Goal: Use online tool/utility: Use online tool/utility

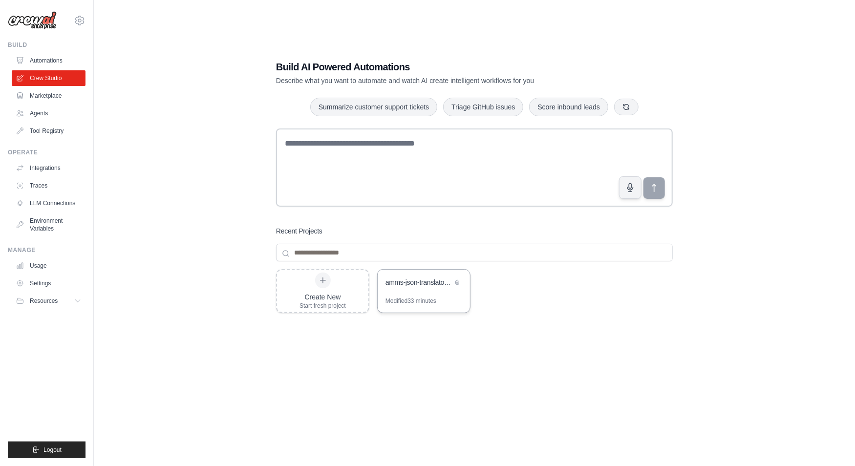
click at [426, 284] on div "amms-json-translator-crew" at bounding box center [418, 282] width 67 height 10
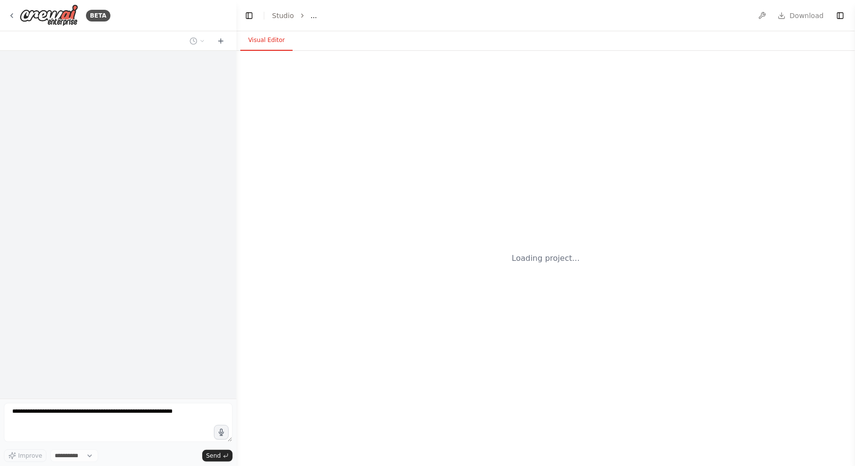
select select "****"
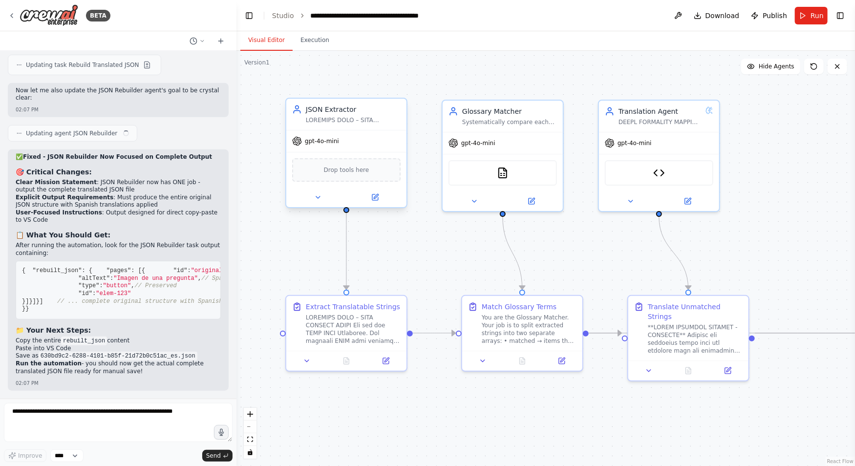
scroll to position [54823, 0]
click at [321, 40] on button "Execution" at bounding box center [315, 40] width 44 height 21
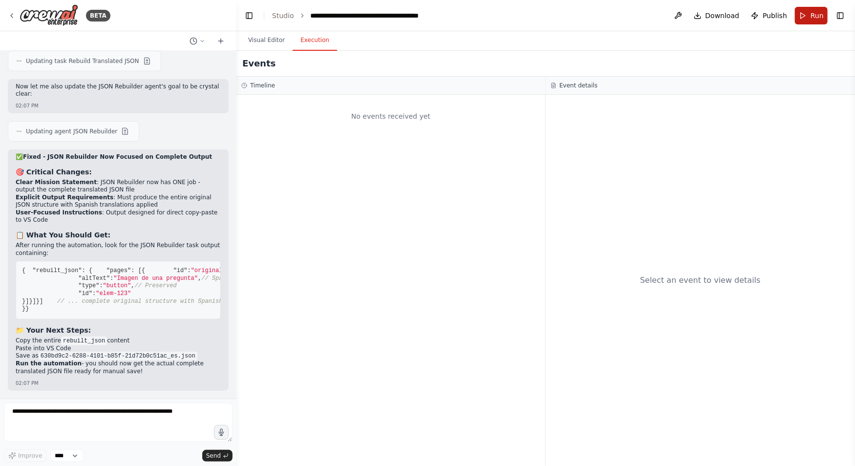
click at [808, 20] on button "Run" at bounding box center [811, 16] width 33 height 18
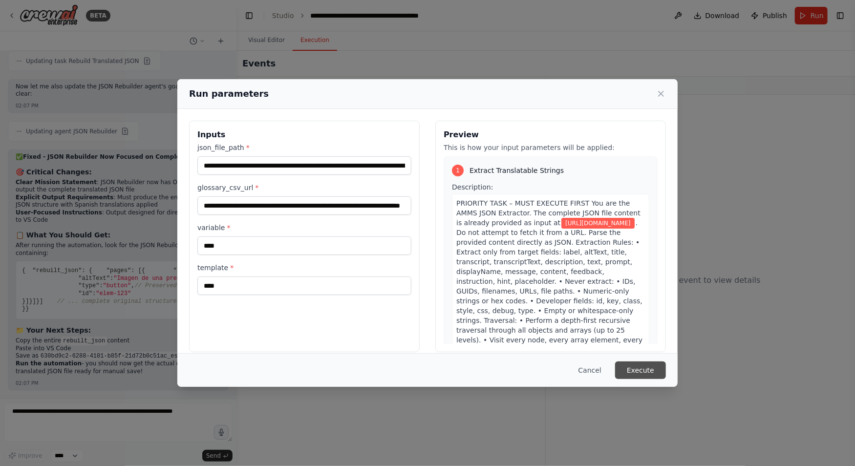
click at [632, 370] on button "Execute" at bounding box center [640, 370] width 51 height 18
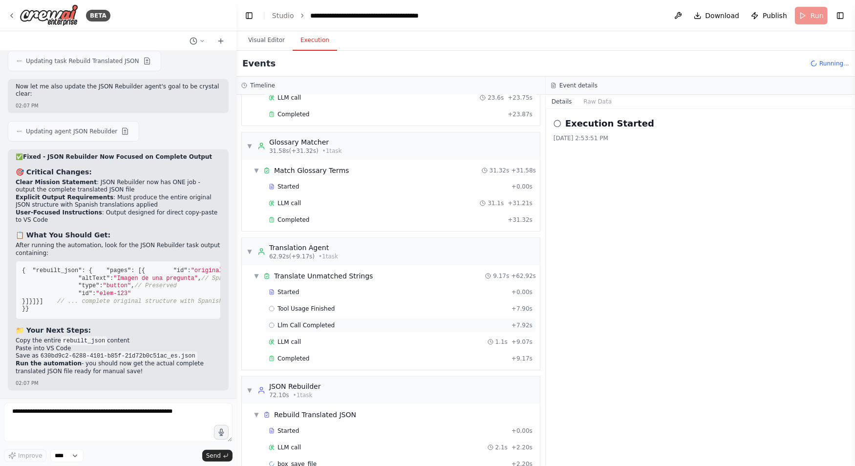
scroll to position [90, 0]
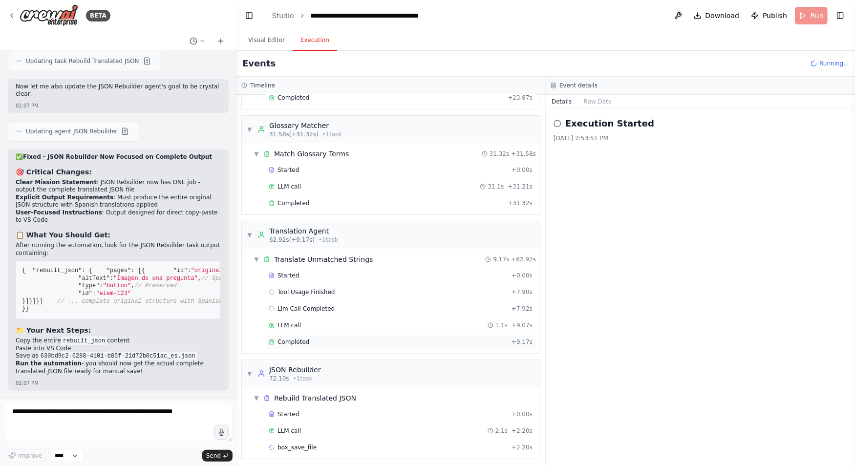
click at [338, 338] on div "Completed" at bounding box center [388, 342] width 239 height 8
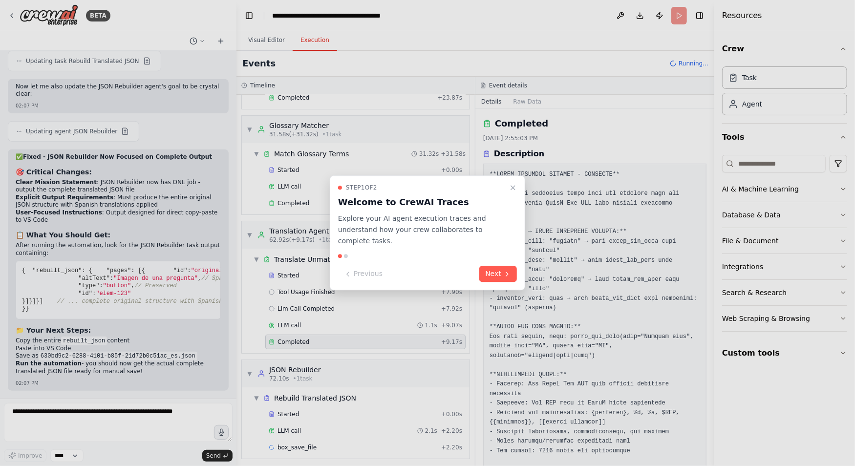
scroll to position [89, 0]
click at [515, 186] on icon "Close walkthrough" at bounding box center [513, 188] width 4 height 4
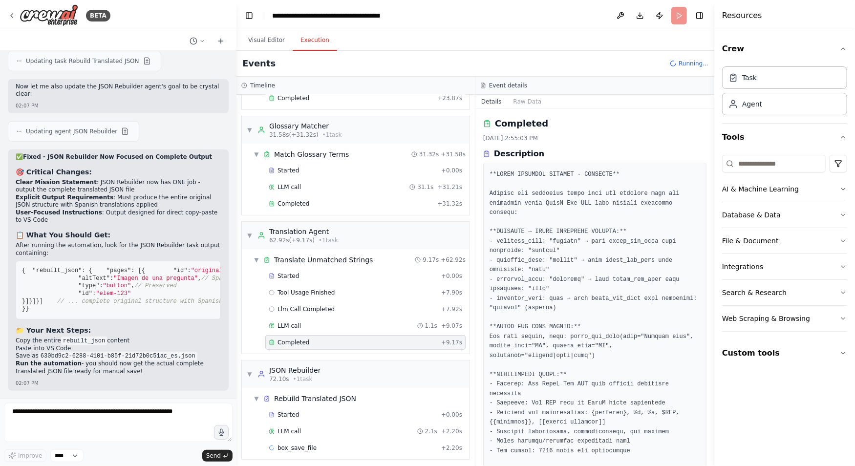
click at [394, 338] on div "Completed" at bounding box center [353, 342] width 169 height 8
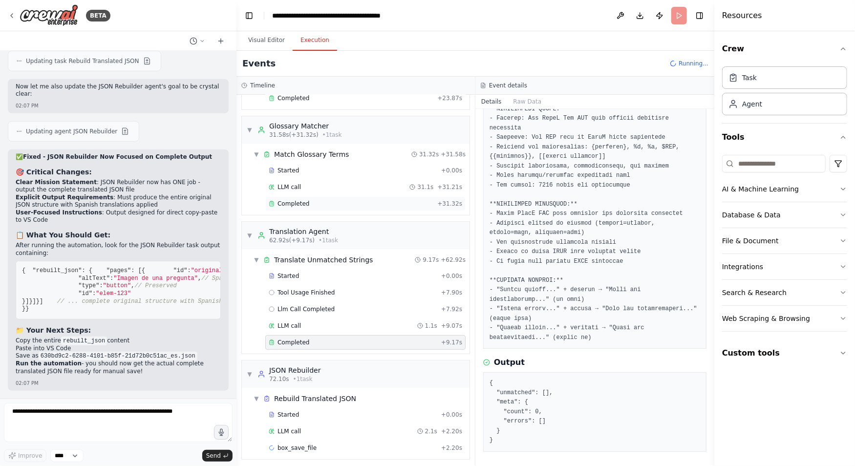
click at [304, 202] on span "Completed" at bounding box center [293, 204] width 32 height 8
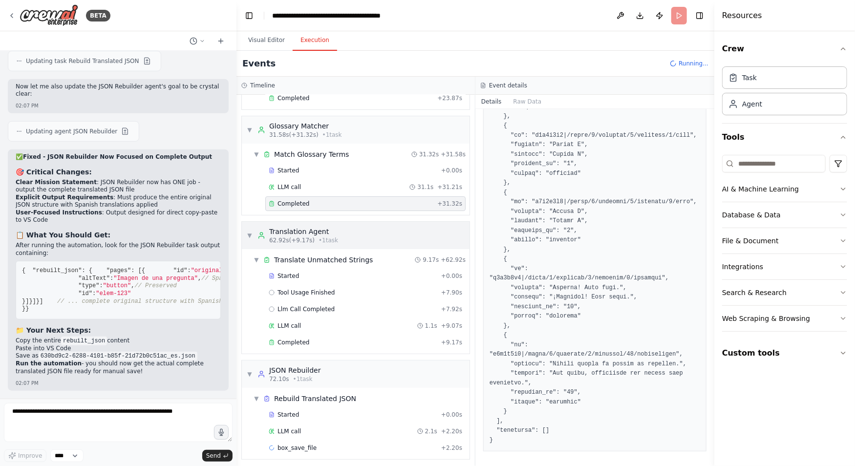
scroll to position [90, 0]
click at [836, 213] on button "Database & Data" at bounding box center [784, 214] width 125 height 25
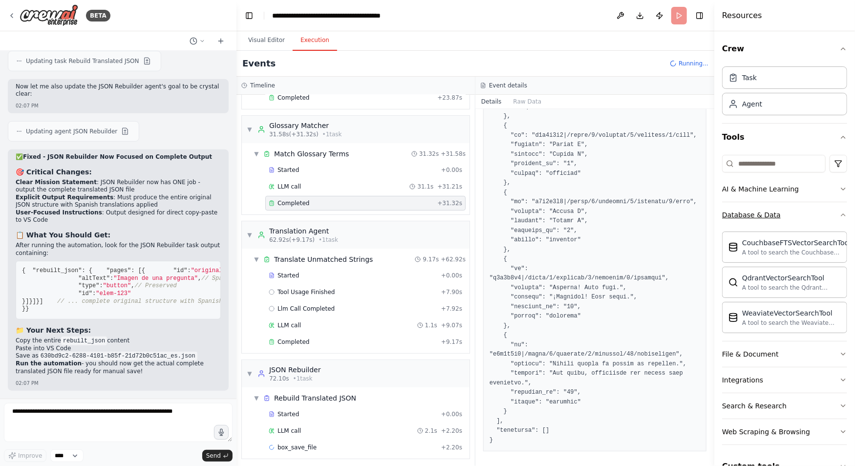
click at [836, 213] on button "Database & Data" at bounding box center [784, 214] width 125 height 25
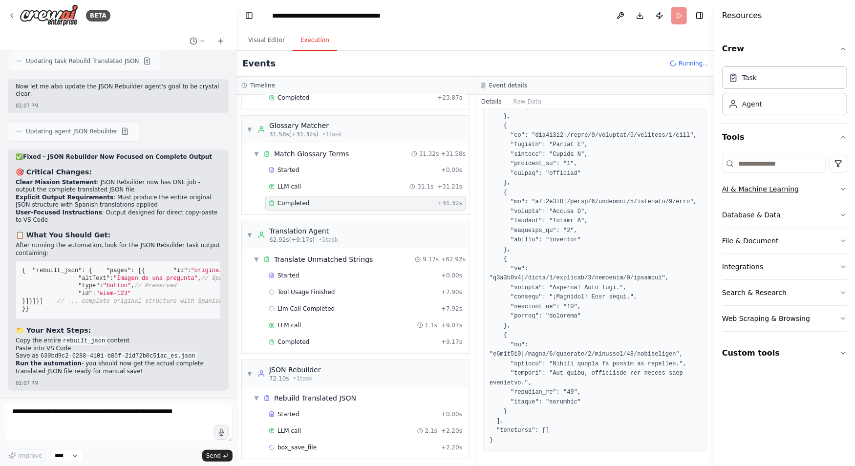
click at [838, 188] on button "AI & Machine Learning" at bounding box center [784, 188] width 125 height 25
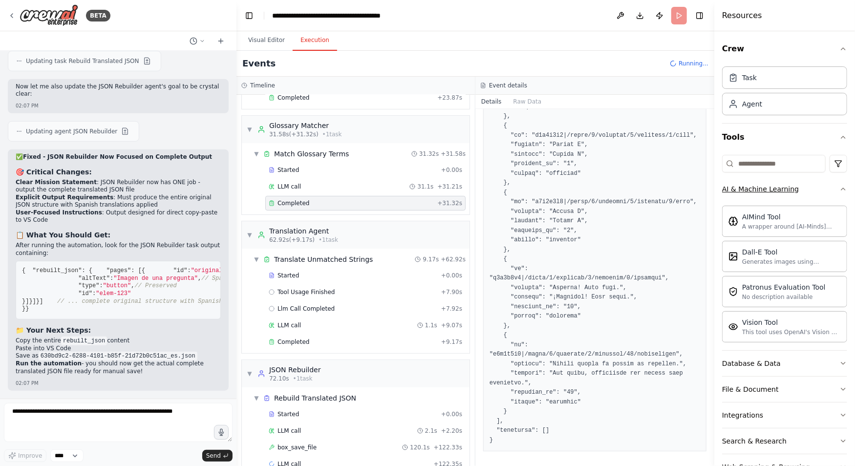
click at [838, 188] on button "AI & Machine Learning" at bounding box center [784, 188] width 125 height 25
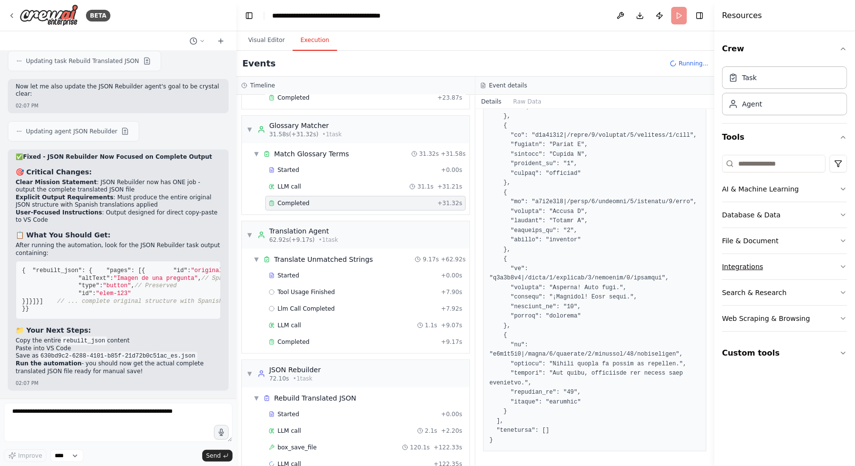
click at [842, 266] on icon "button" at bounding box center [843, 267] width 4 height 2
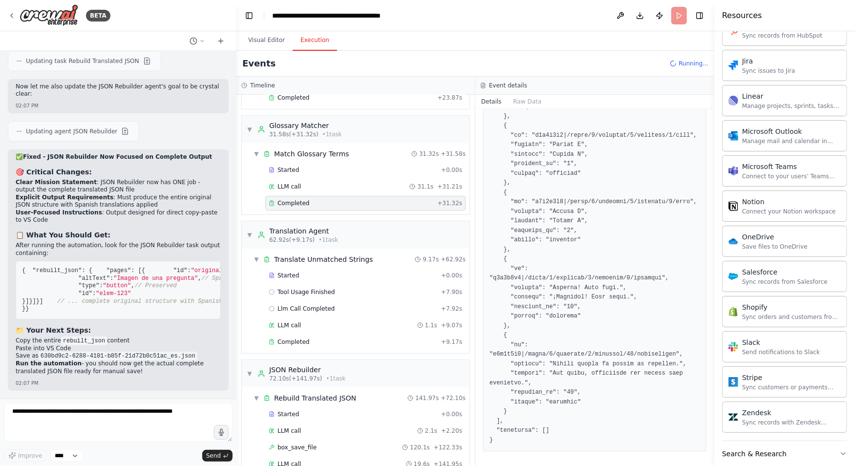
scroll to position [586, 0]
click at [764, 200] on div "Notion" at bounding box center [789, 200] width 94 height 10
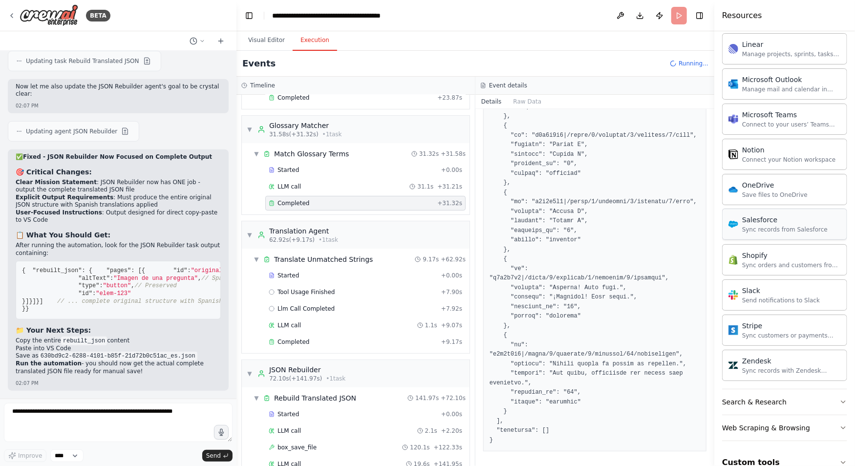
scroll to position [650, 0]
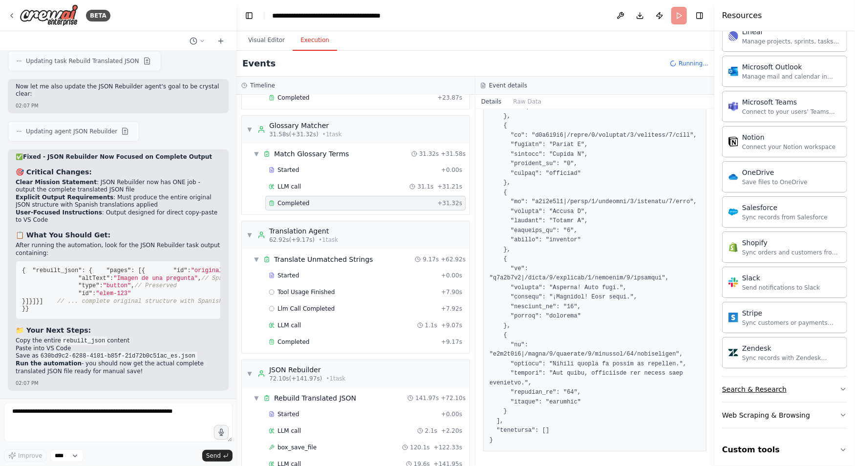
click at [834, 383] on button "Search & Research" at bounding box center [784, 389] width 125 height 25
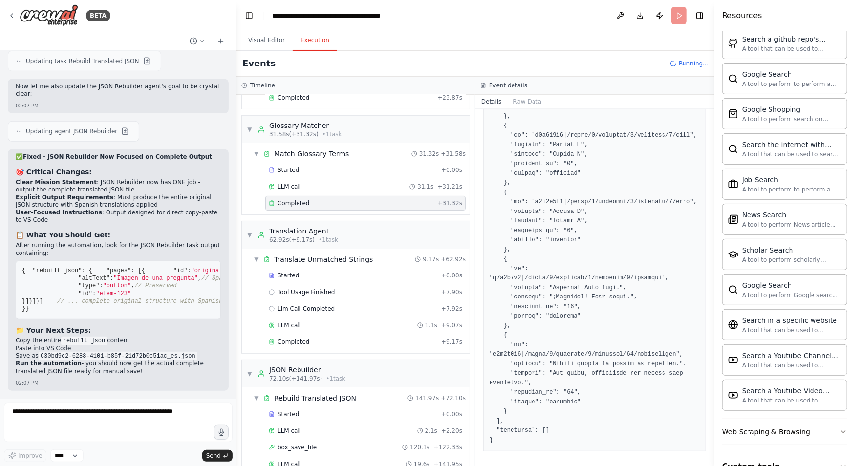
scroll to position [1147, 0]
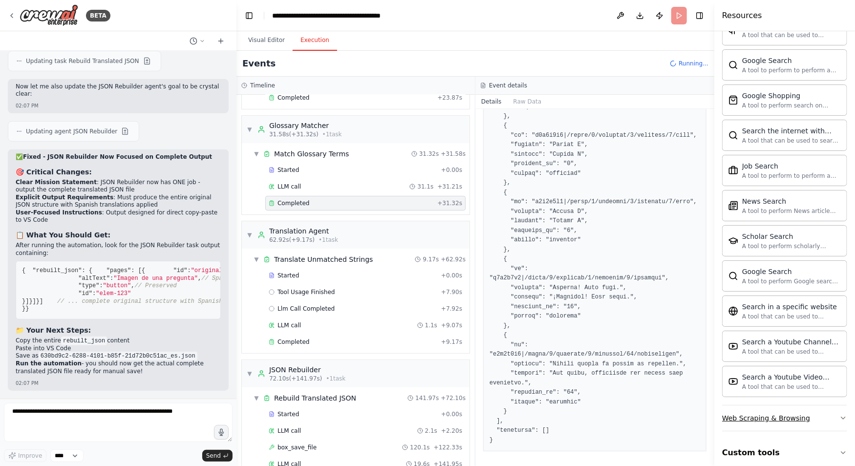
click at [842, 414] on icon "button" at bounding box center [843, 418] width 8 height 8
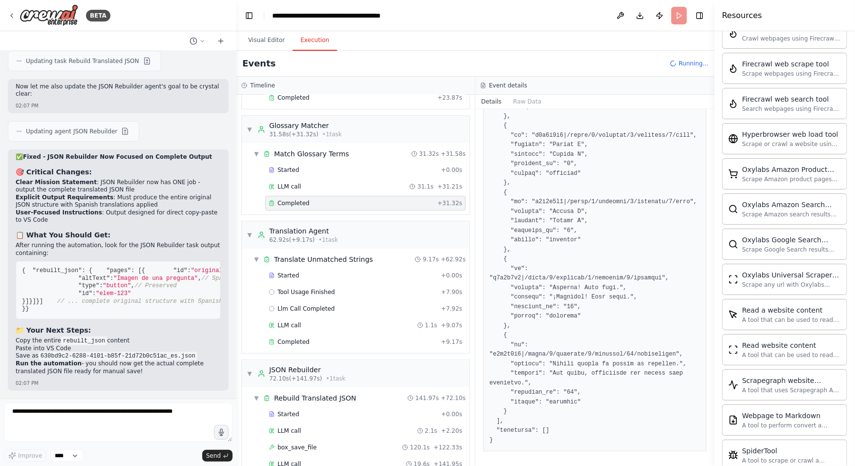
scroll to position [1679, 0]
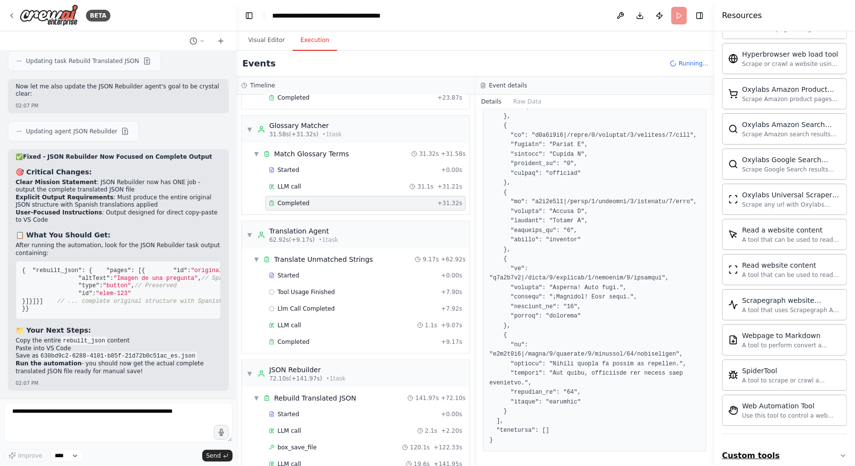
click at [841, 452] on icon "button" at bounding box center [843, 456] width 8 height 8
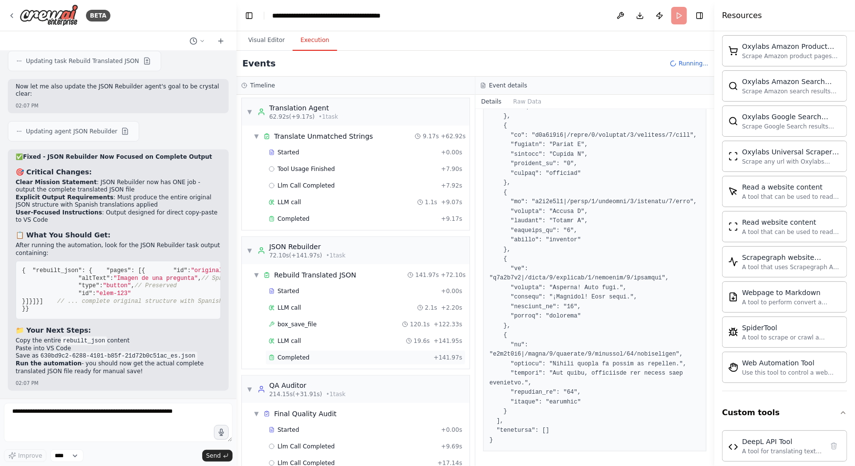
scroll to position [214, 0]
click at [365, 358] on div "Completed + 141.97s" at bounding box center [365, 356] width 200 height 15
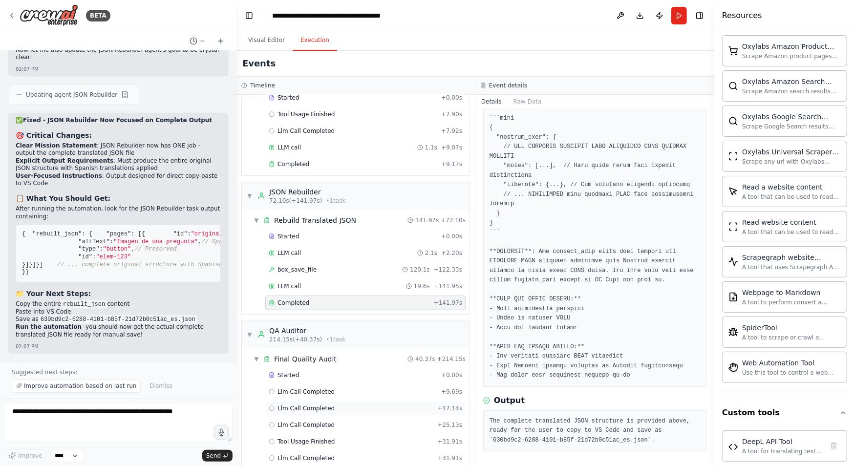
scroll to position [309, 0]
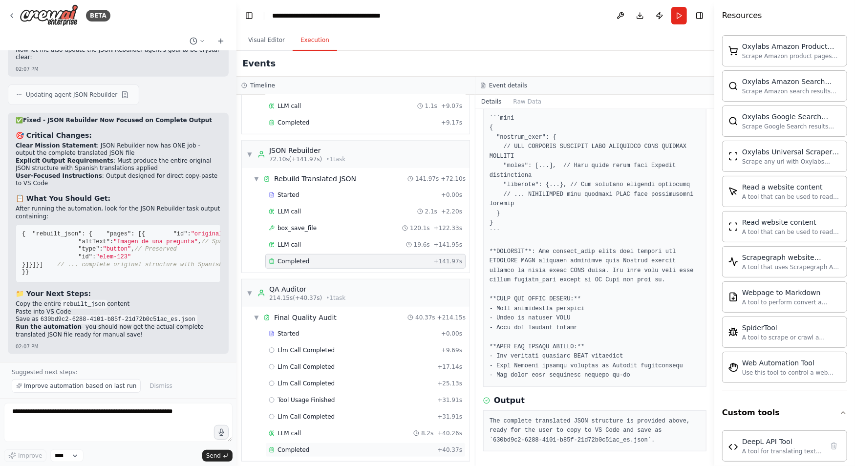
click at [314, 446] on div "Completed" at bounding box center [351, 450] width 165 height 8
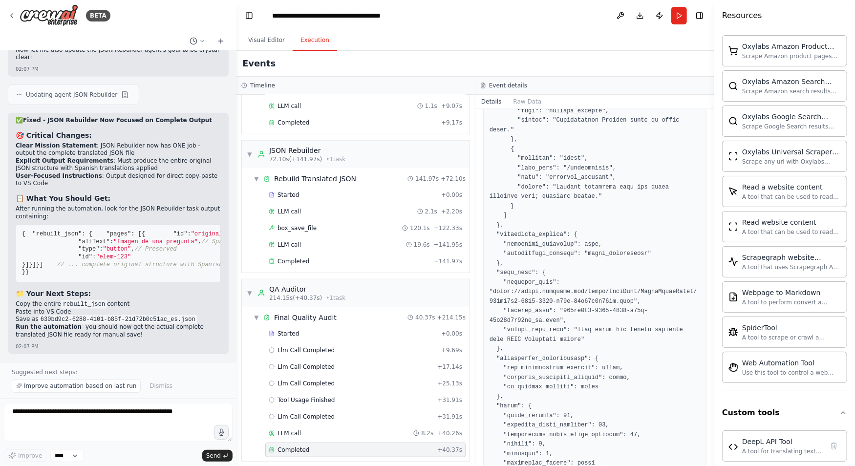
scroll to position [704, 0]
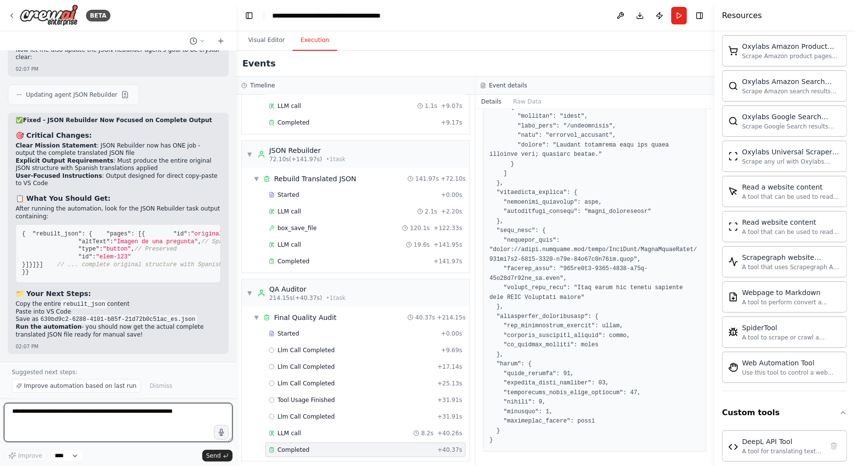
click at [80, 425] on textarea at bounding box center [118, 422] width 229 height 39
type textarea "**********"
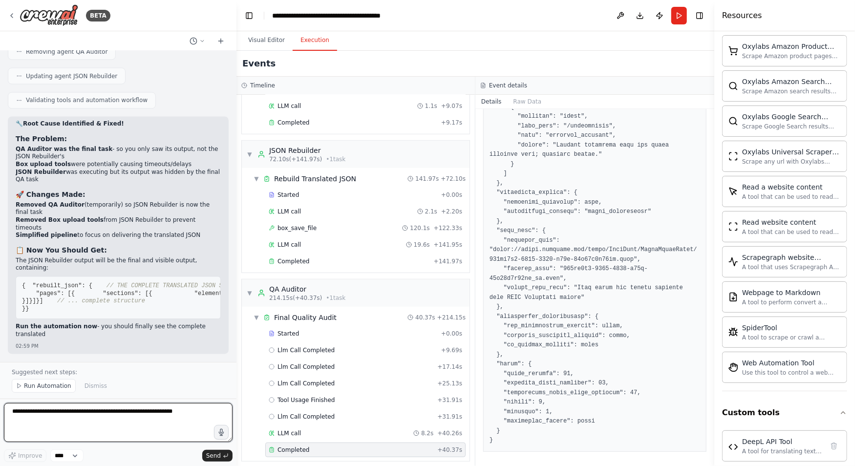
scroll to position [55577, 0]
click at [51, 384] on span "Run Automation" at bounding box center [47, 386] width 47 height 8
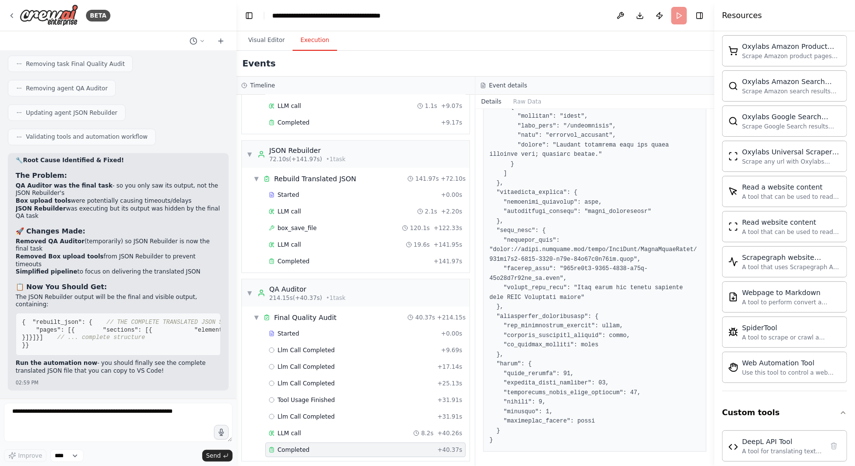
scroll to position [55541, 0]
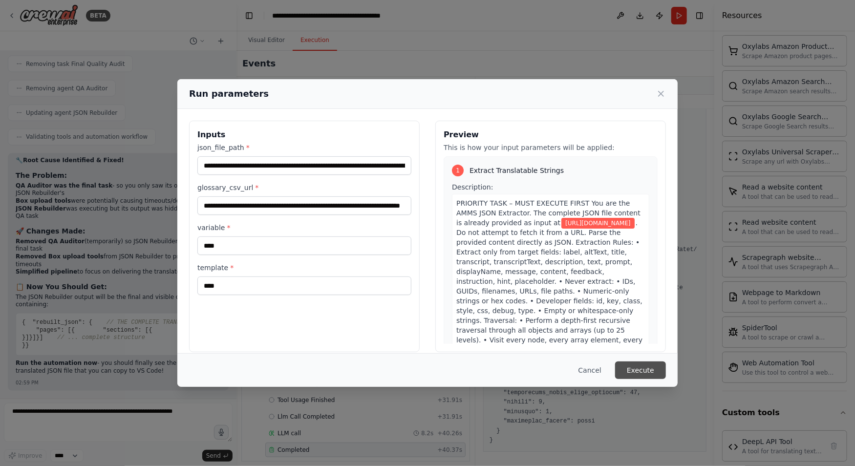
click at [648, 371] on button "Execute" at bounding box center [640, 370] width 51 height 18
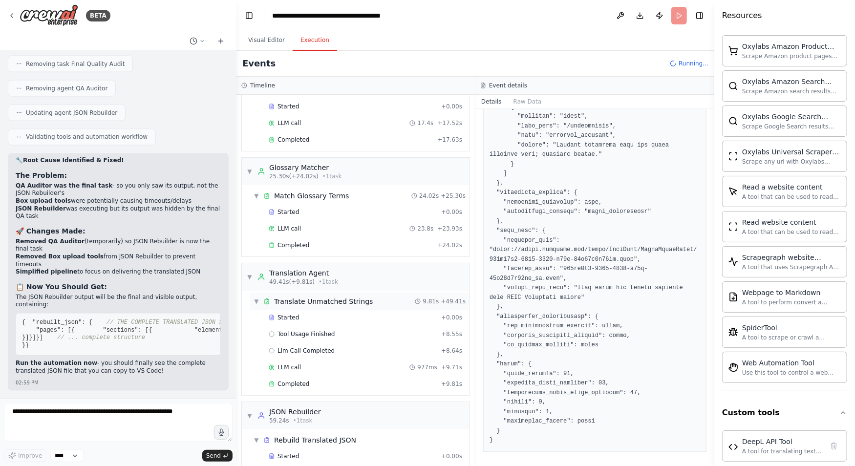
scroll to position [55, 0]
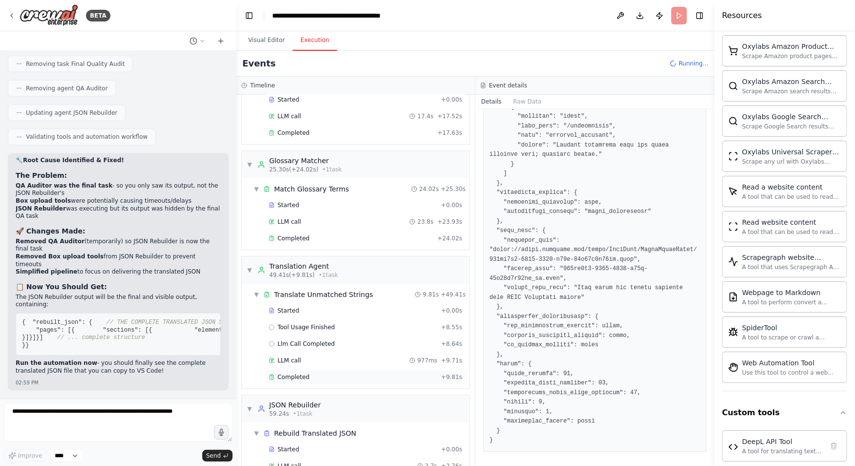
click at [386, 375] on div "Completed" at bounding box center [353, 377] width 169 height 8
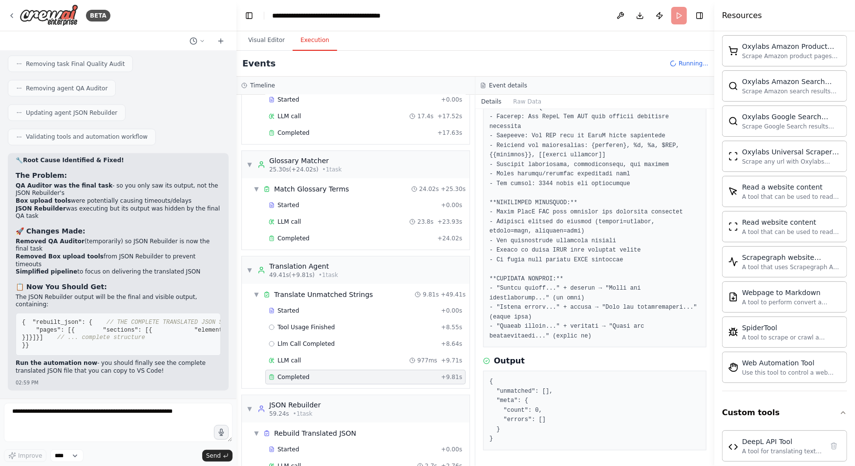
scroll to position [266, 0]
click at [306, 234] on span "Completed" at bounding box center [293, 238] width 32 height 8
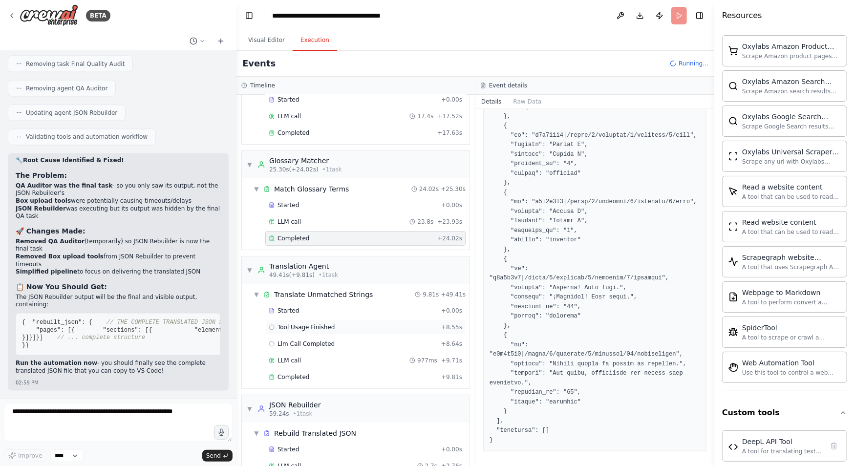
scroll to position [90, 0]
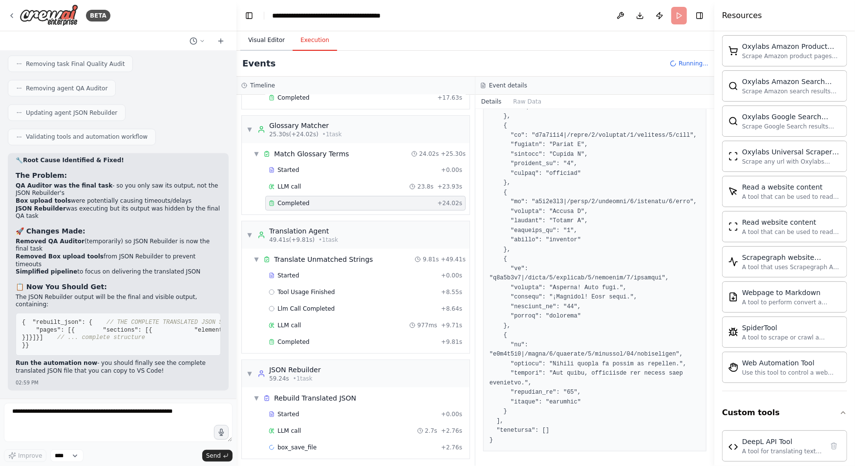
click at [273, 39] on button "Visual Editor" at bounding box center [266, 40] width 52 height 21
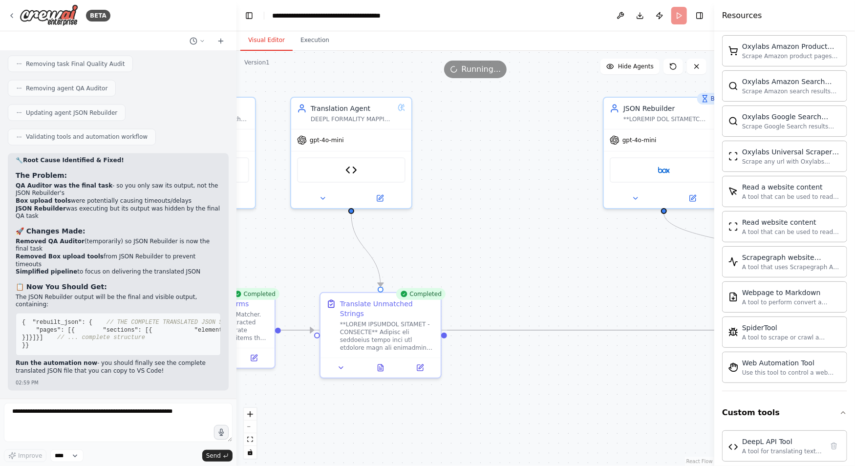
drag, startPoint x: 587, startPoint y: 93, endPoint x: 279, endPoint y: 90, distance: 307.7
click at [279, 90] on div ".deletable-edge-delete-btn { width: 20px; height: 20px; border: 0px solid #ffff…" at bounding box center [475, 258] width 478 height 415
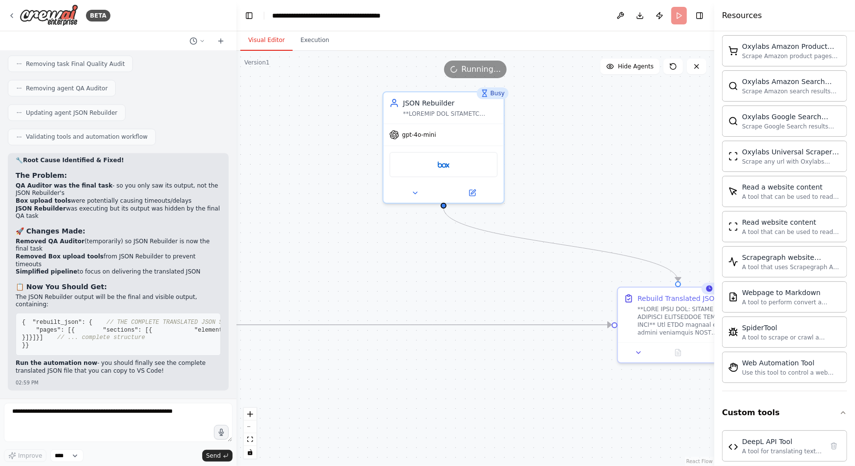
drag, startPoint x: 563, startPoint y: 164, endPoint x: 340, endPoint y: 158, distance: 222.3
click at [340, 158] on div ".deletable-edge-delete-btn { width: 20px; height: 20px; border: 0px solid #ffff…" at bounding box center [475, 258] width 478 height 415
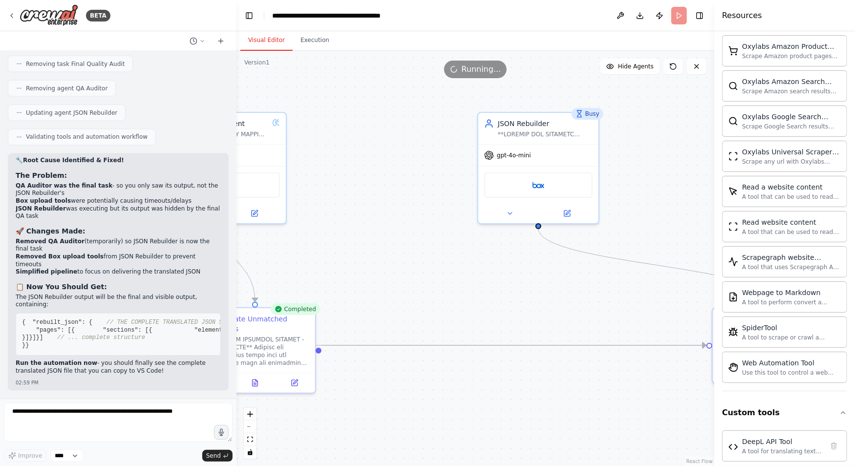
drag, startPoint x: 606, startPoint y: 160, endPoint x: 677, endPoint y: 184, distance: 74.8
click at [753, 178] on div "BETA Hello! I'm the CrewAI assistant. What kind of automation do you want to bu…" at bounding box center [427, 233] width 855 height 466
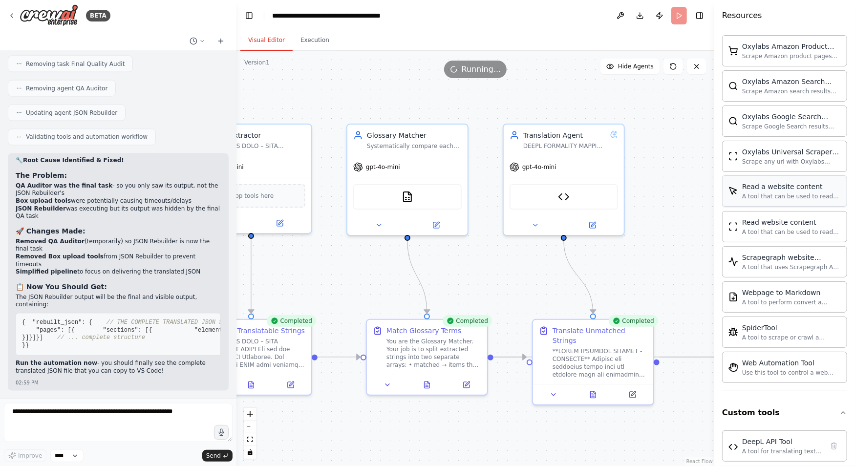
drag, startPoint x: 397, startPoint y: 161, endPoint x: 735, endPoint y: 173, distance: 338.2
click at [735, 173] on div "BETA Hello! I'm the CrewAI assistant. What kind of automation do you want to bu…" at bounding box center [427, 233] width 855 height 466
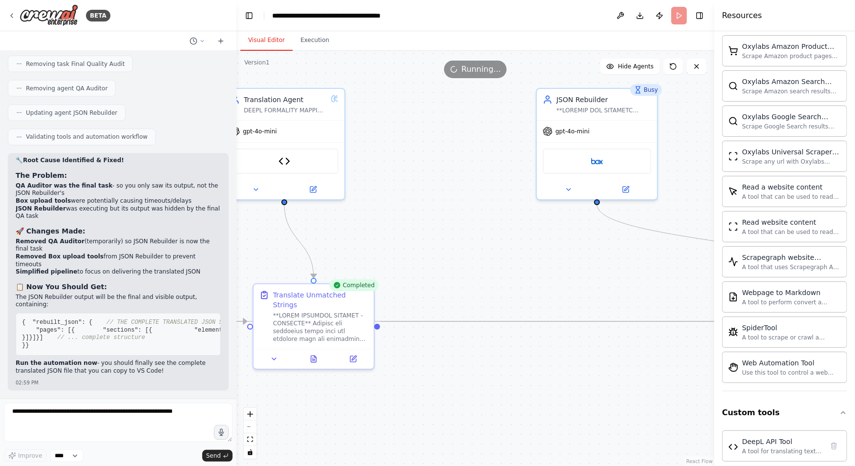
drag, startPoint x: 632, startPoint y: 234, endPoint x: 333, endPoint y: 201, distance: 300.2
click at [333, 201] on div ".deletable-edge-delete-btn { width: 20px; height: 20px; border: 0px solid #ffff…" at bounding box center [475, 258] width 478 height 415
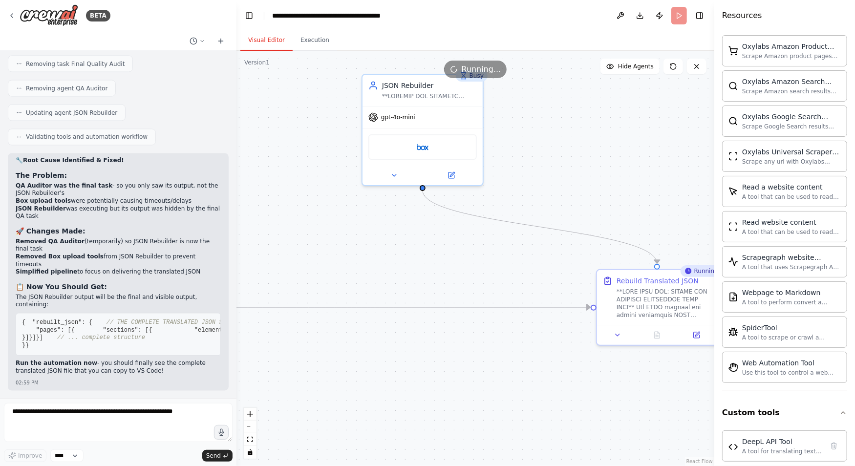
drag, startPoint x: 442, startPoint y: 239, endPoint x: 373, endPoint y: 230, distance: 68.9
click at [373, 230] on div ".deletable-edge-delete-btn { width: 20px; height: 20px; border: 0px solid #ffff…" at bounding box center [475, 258] width 478 height 415
click at [450, 173] on icon at bounding box center [452, 172] width 4 height 4
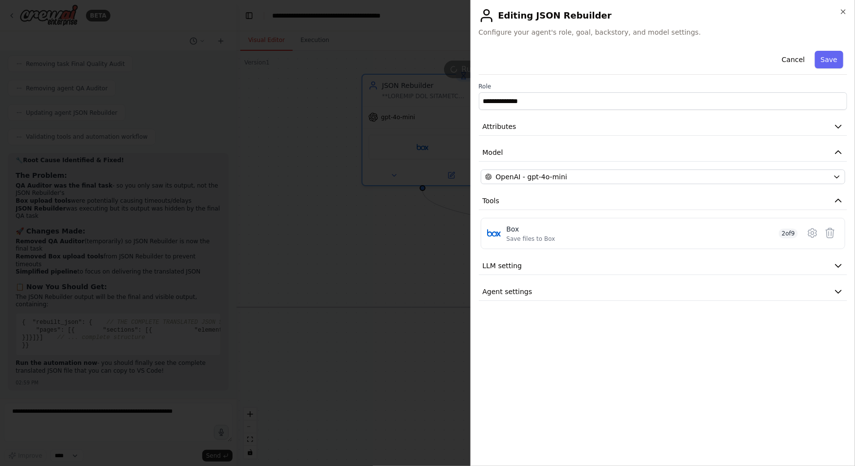
click at [275, 170] on div at bounding box center [427, 233] width 855 height 466
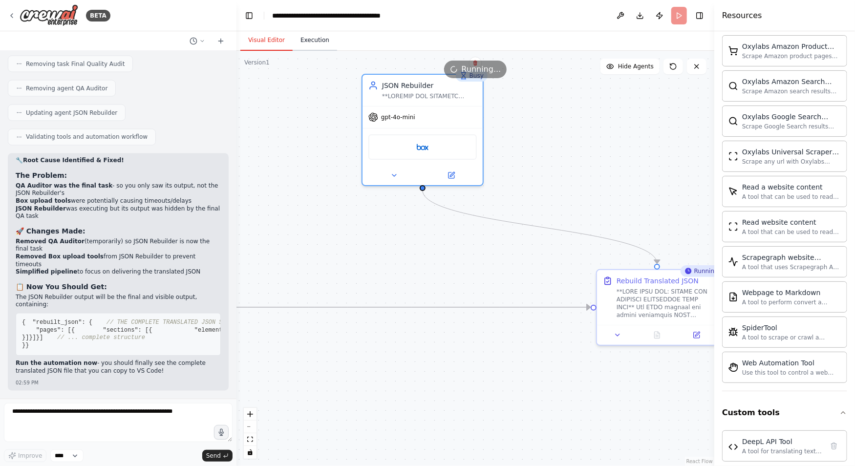
click at [319, 45] on button "Execution" at bounding box center [315, 40] width 44 height 21
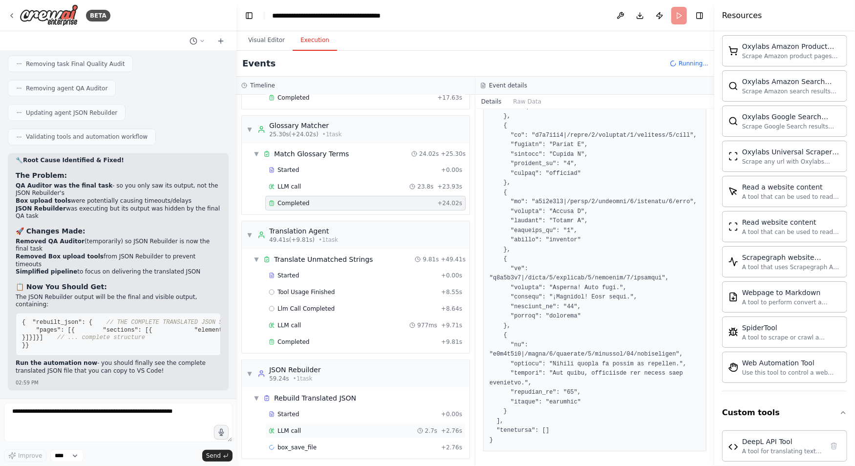
click at [290, 429] on span "LLM call" at bounding box center [288, 431] width 23 height 8
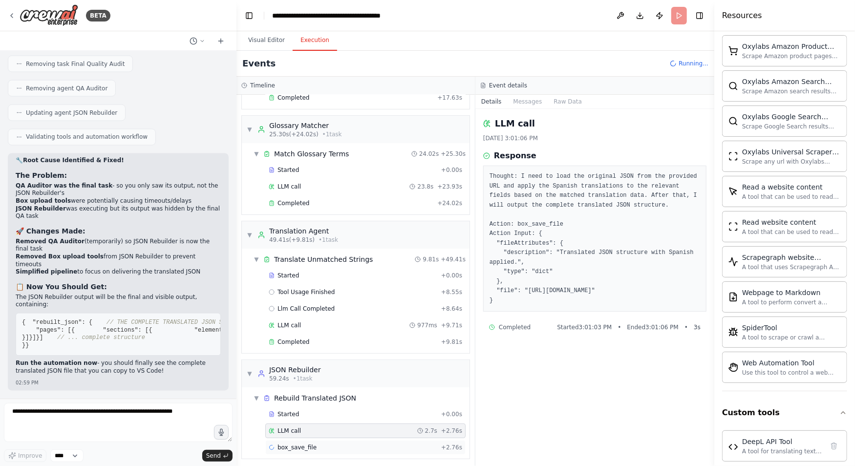
click at [290, 443] on span "box_save_file" at bounding box center [296, 447] width 39 height 8
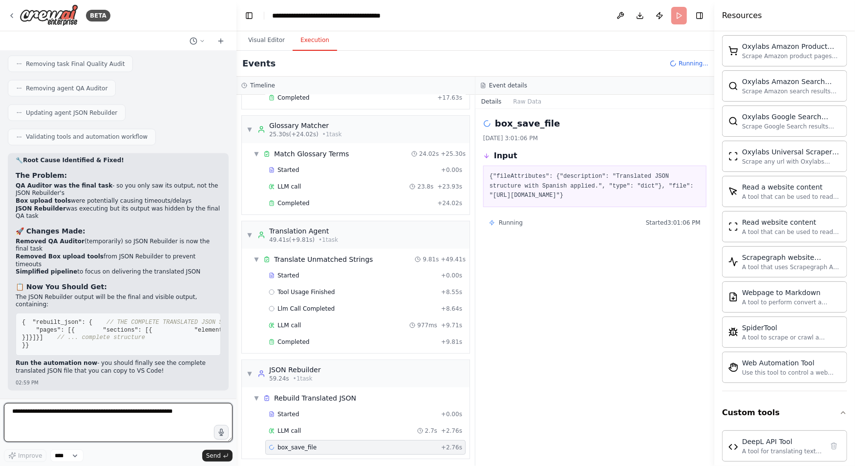
click at [129, 416] on textarea at bounding box center [118, 422] width 229 height 39
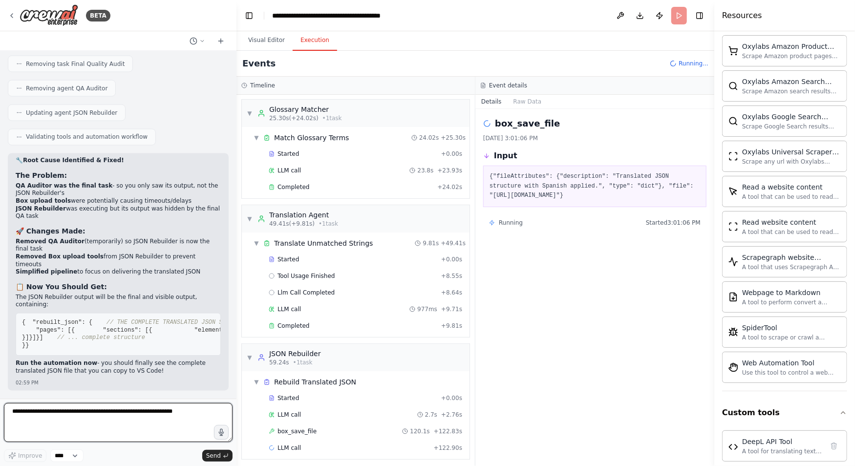
click at [202, 414] on textarea at bounding box center [118, 422] width 229 height 39
click at [284, 427] on span "box_save_file" at bounding box center [296, 431] width 39 height 8
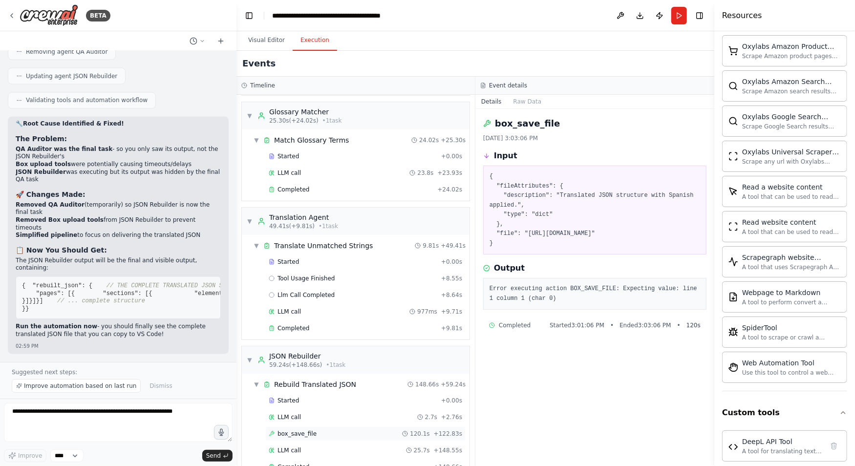
scroll to position [123, 0]
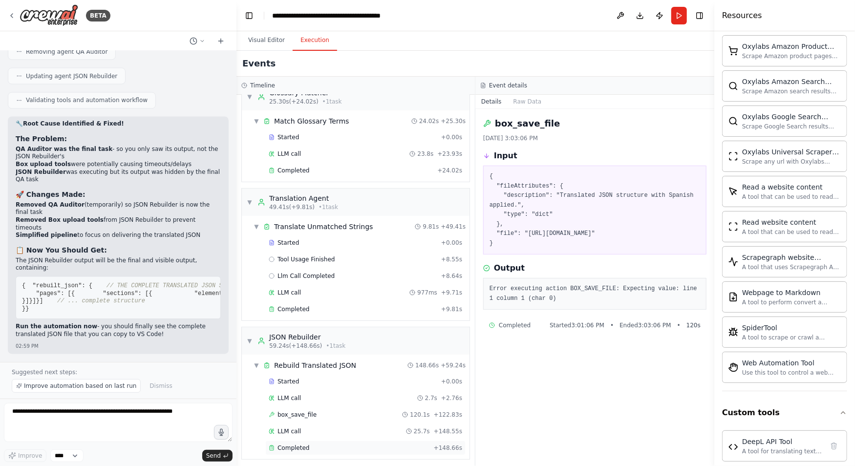
click at [294, 444] on span "Completed" at bounding box center [293, 448] width 32 height 8
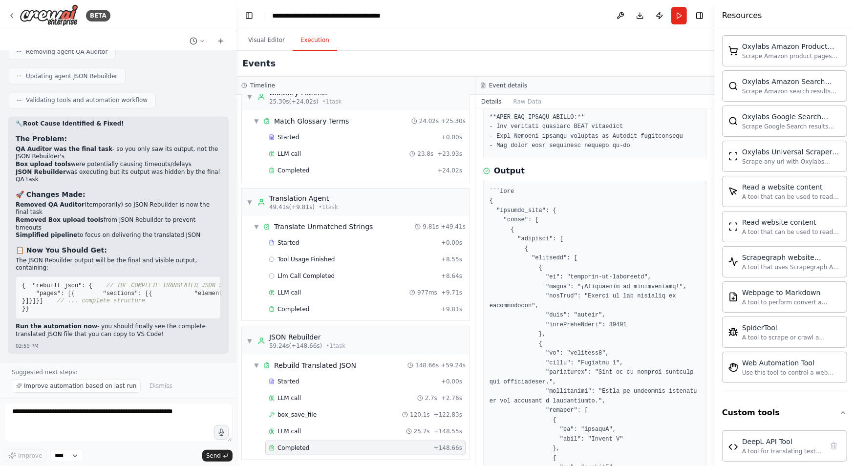
scroll to position [516, 0]
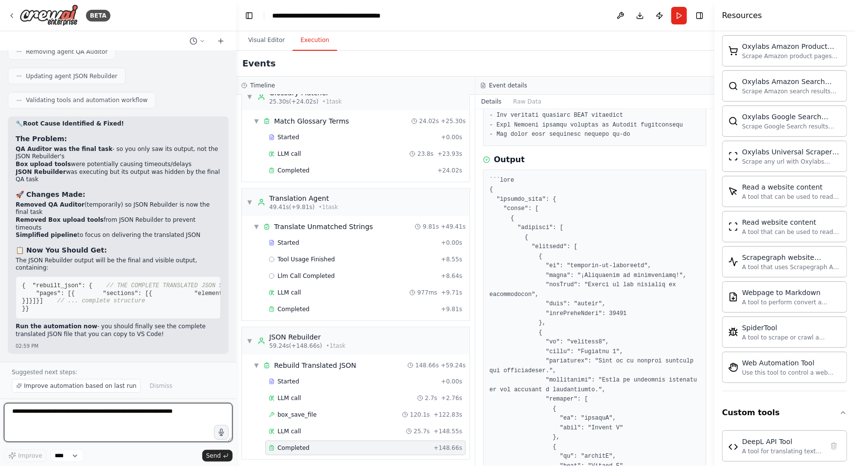
click at [59, 416] on textarea at bounding box center [118, 422] width 229 height 39
click at [120, 428] on textarea "**********" at bounding box center [118, 422] width 229 height 39
click at [29, 434] on textarea "**********" at bounding box center [118, 422] width 229 height 39
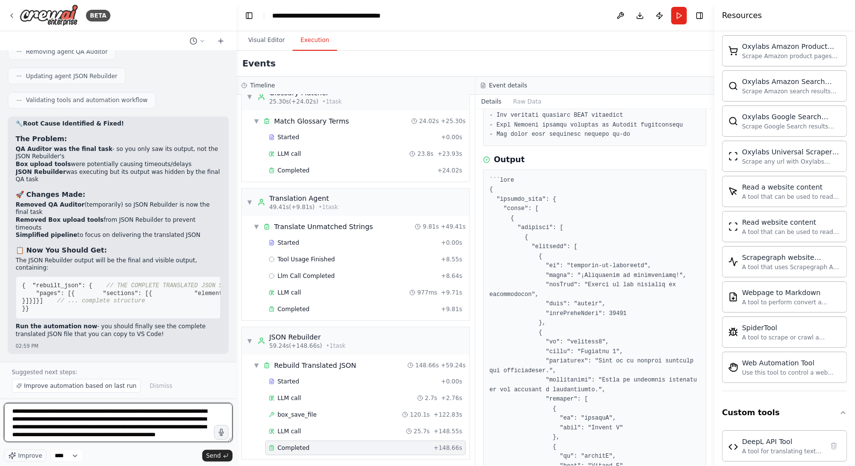
type textarea "**********"
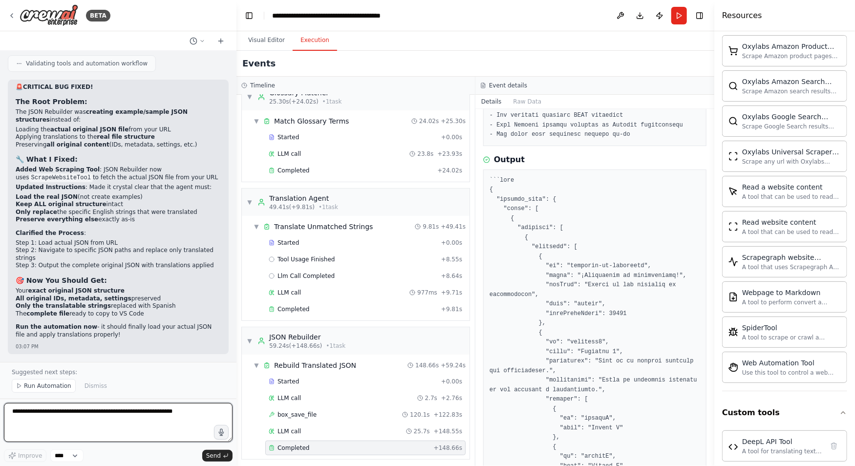
scroll to position [56419, 0]
click at [269, 40] on button "Visual Editor" at bounding box center [266, 40] width 52 height 21
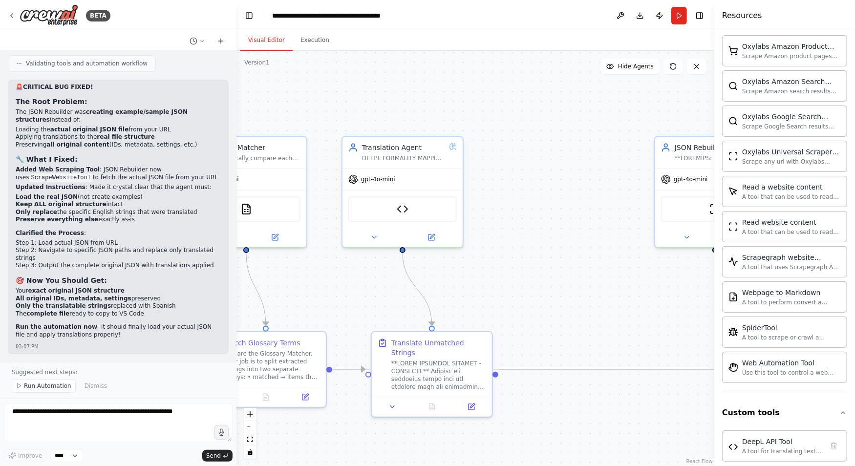
drag, startPoint x: 343, startPoint y: 215, endPoint x: 634, endPoint y: 277, distance: 297.6
click at [636, 277] on div ".deletable-edge-delete-btn { width: 20px; height: 20px; border: 0px solid #ffff…" at bounding box center [475, 258] width 478 height 415
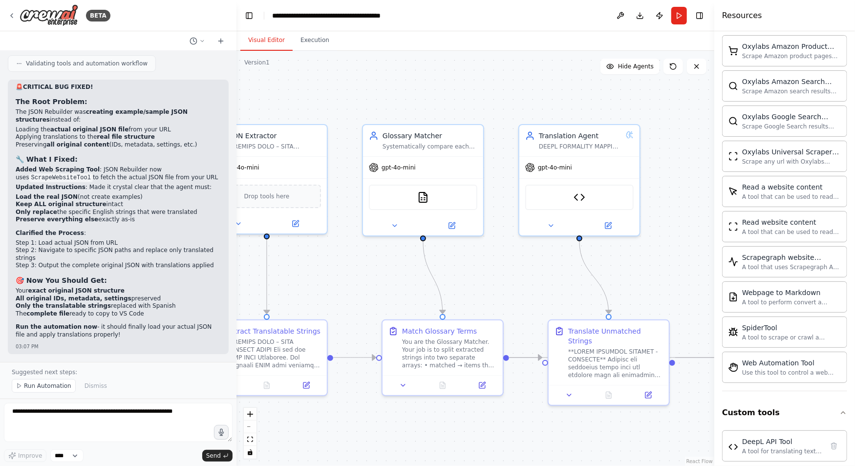
drag, startPoint x: 441, startPoint y: 267, endPoint x: 560, endPoint y: 263, distance: 119.3
click at [605, 258] on div ".deletable-edge-delete-btn { width: 20px; height: 20px; border: 0px solid #ffff…" at bounding box center [475, 258] width 478 height 415
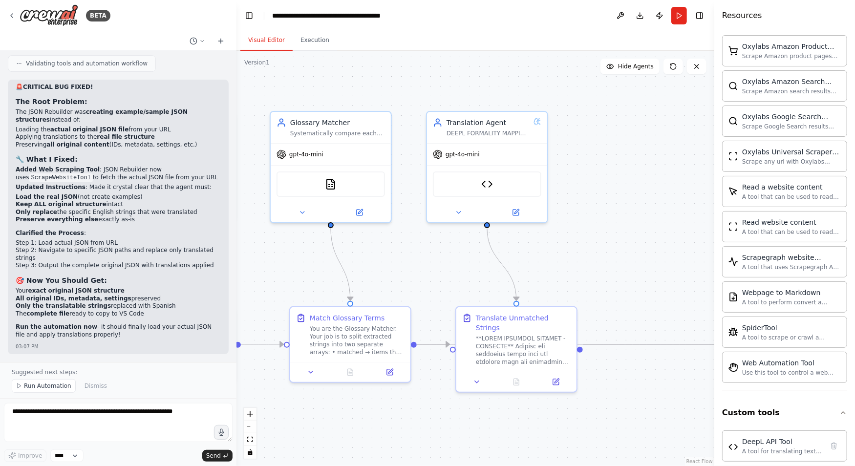
drag, startPoint x: 369, startPoint y: 251, endPoint x: 322, endPoint y: 242, distance: 47.3
click at [274, 238] on div ".deletable-edge-delete-btn { width: 20px; height: 20px; border: 0px solid #ffff…" at bounding box center [475, 258] width 478 height 415
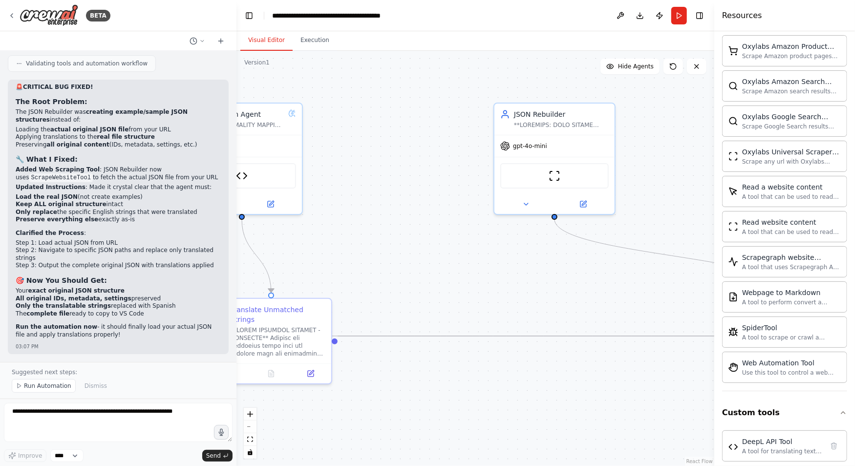
drag, startPoint x: 484, startPoint y: 265, endPoint x: 367, endPoint y: 260, distance: 116.8
click at [367, 260] on div ".deletable-edge-delete-btn { width: 20px; height: 20px; border: 0px solid #ffff…" at bounding box center [475, 258] width 478 height 415
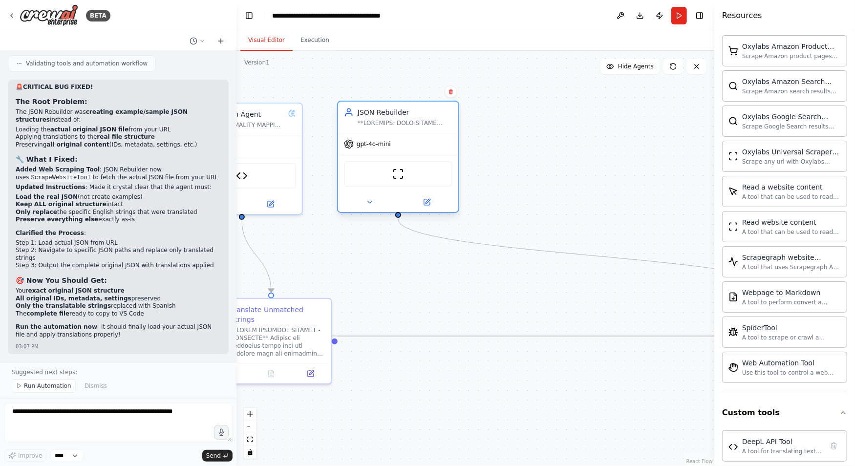
drag, startPoint x: 556, startPoint y: 133, endPoint x: 400, endPoint y: 134, distance: 156.3
click at [400, 134] on div "gpt-4o-mini" at bounding box center [398, 143] width 120 height 21
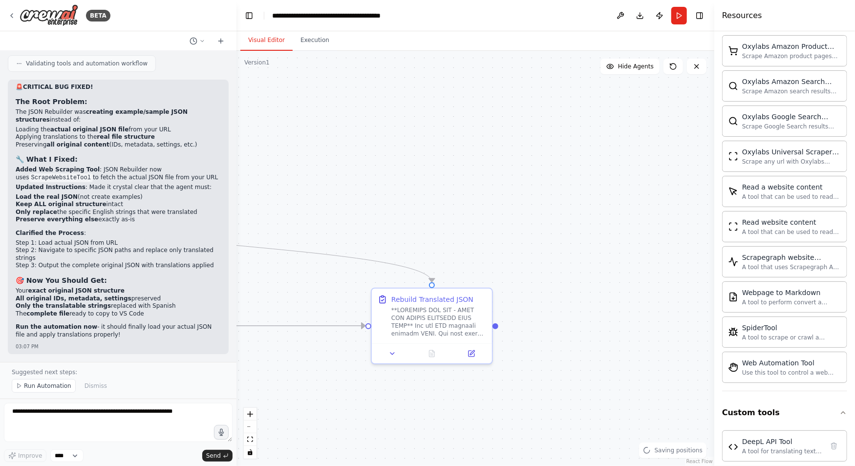
drag, startPoint x: 606, startPoint y: 289, endPoint x: 359, endPoint y: 299, distance: 246.4
click at [249, 279] on div ".deletable-edge-delete-btn { width: 20px; height: 20px; border: 0px solid #ffff…" at bounding box center [475, 258] width 478 height 415
drag, startPoint x: 482, startPoint y: 298, endPoint x: 234, endPoint y: 298, distance: 247.6
click at [233, 299] on div "BETA Hello! I'm the CrewAI assistant. What kind of automation do you want to bu…" at bounding box center [427, 233] width 855 height 466
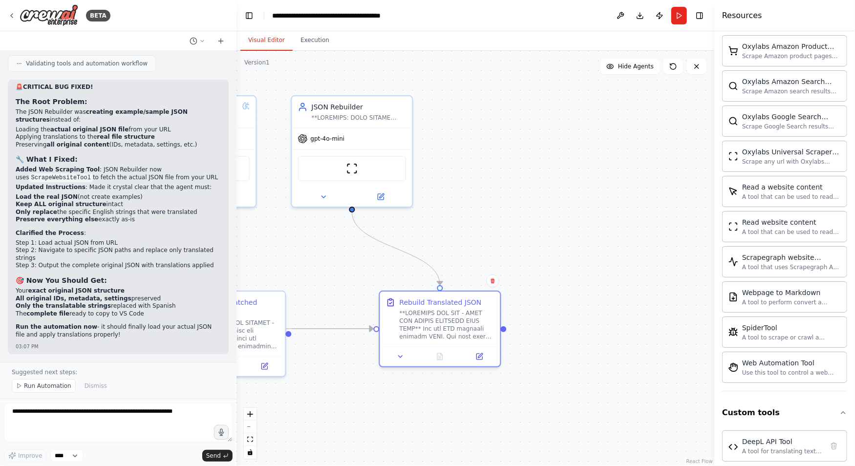
drag, startPoint x: 339, startPoint y: 239, endPoint x: 597, endPoint y: 243, distance: 257.9
click at [603, 242] on div ".deletable-edge-delete-btn { width: 20px; height: 20px; border: 0px solid #ffff…" at bounding box center [475, 258] width 478 height 415
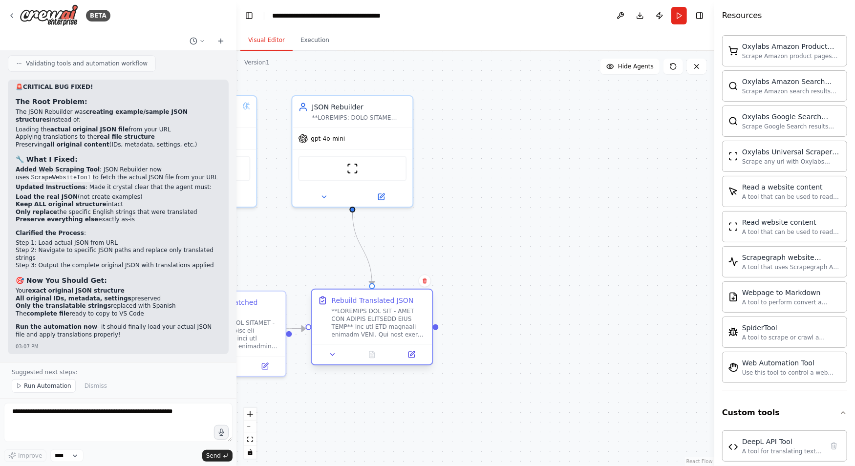
drag, startPoint x: 453, startPoint y: 298, endPoint x: 384, endPoint y: 301, distance: 69.0
click at [384, 301] on div "Rebuild Translated JSON" at bounding box center [379, 300] width 95 height 10
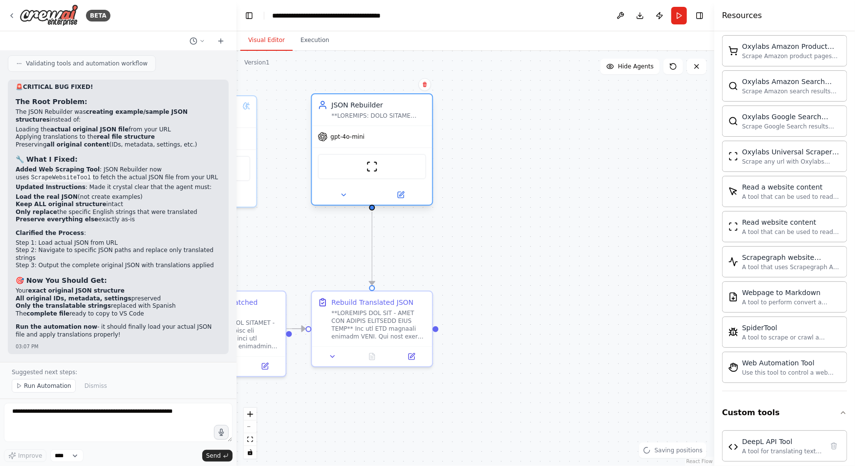
drag, startPoint x: 381, startPoint y: 131, endPoint x: 404, endPoint y: 131, distance: 23.4
click at [404, 131] on div "gpt-4o-mini" at bounding box center [372, 136] width 120 height 21
click at [528, 253] on div ".deletable-edge-delete-btn { width: 20px; height: 20px; border: 0px solid #ffff…" at bounding box center [475, 258] width 478 height 415
click at [45, 388] on span "Run Automation" at bounding box center [47, 386] width 47 height 8
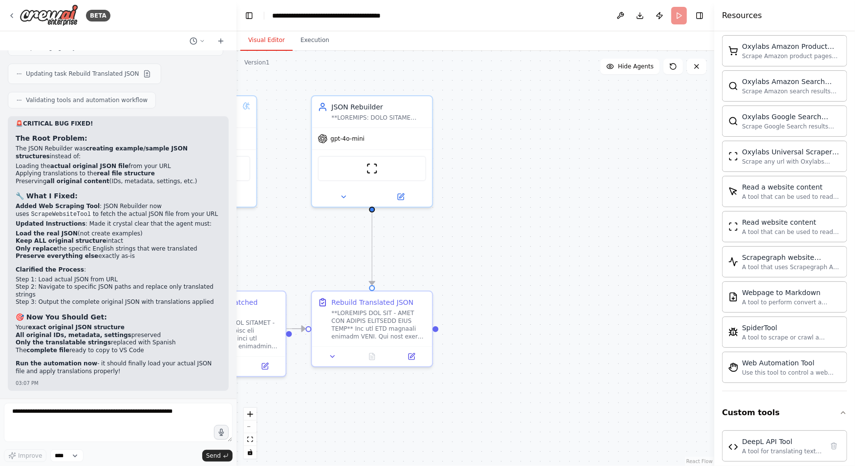
scroll to position [56382, 0]
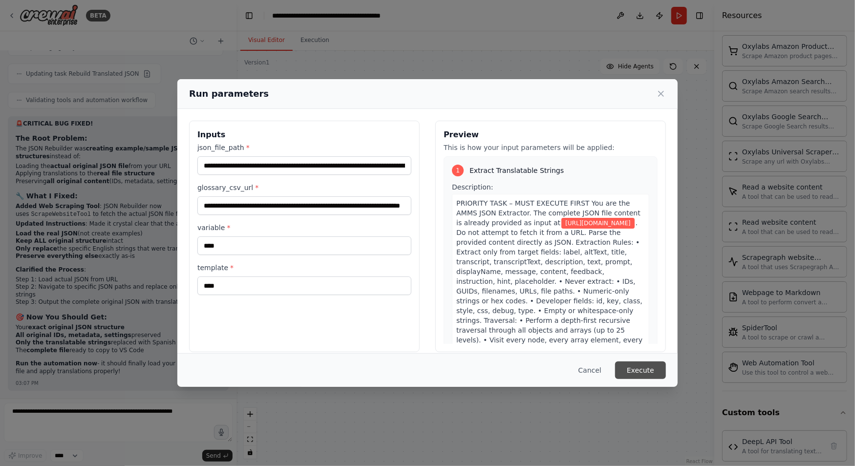
click at [649, 371] on button "Execute" at bounding box center [640, 370] width 51 height 18
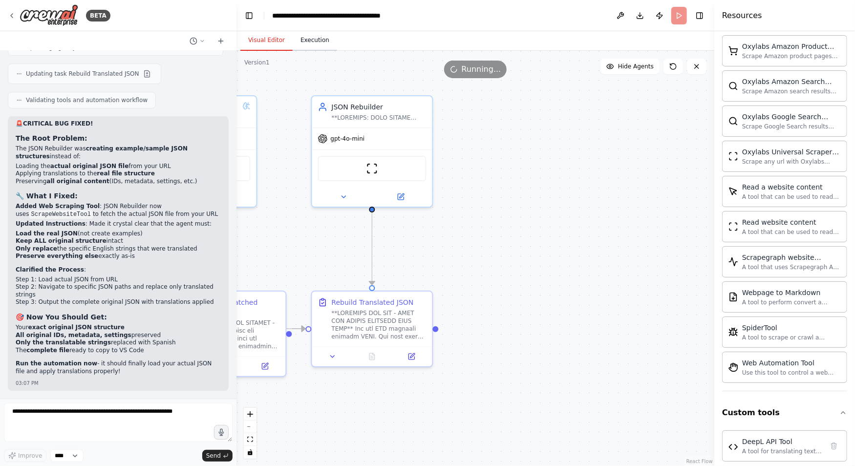
click at [313, 40] on button "Execution" at bounding box center [315, 40] width 44 height 21
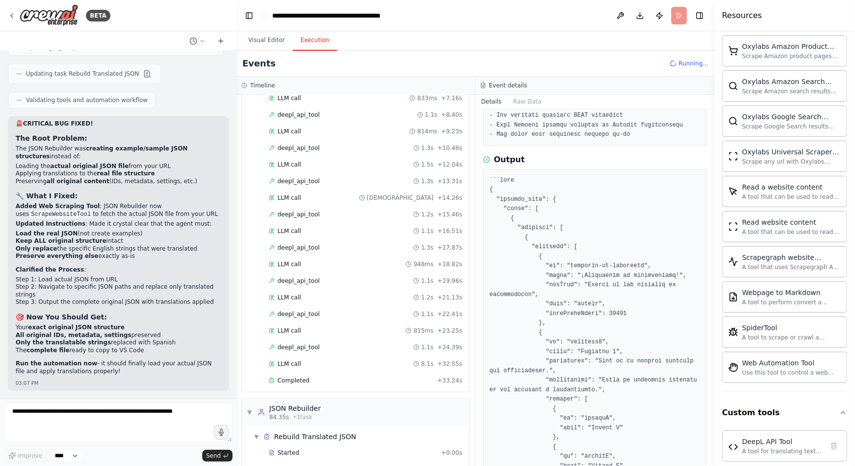
scroll to position [326, 0]
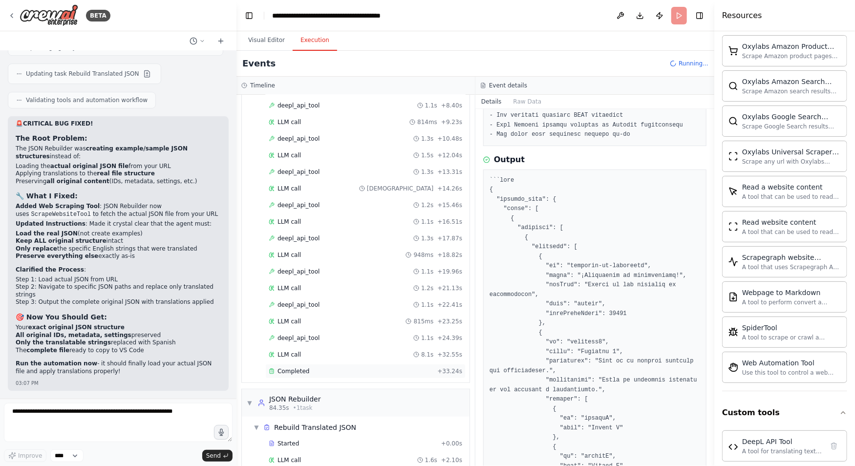
click at [293, 367] on span "Completed" at bounding box center [293, 371] width 32 height 8
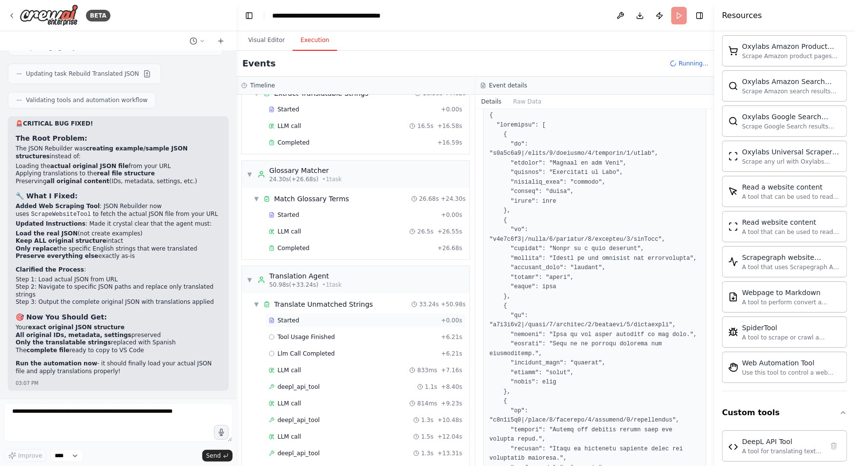
scroll to position [41, 0]
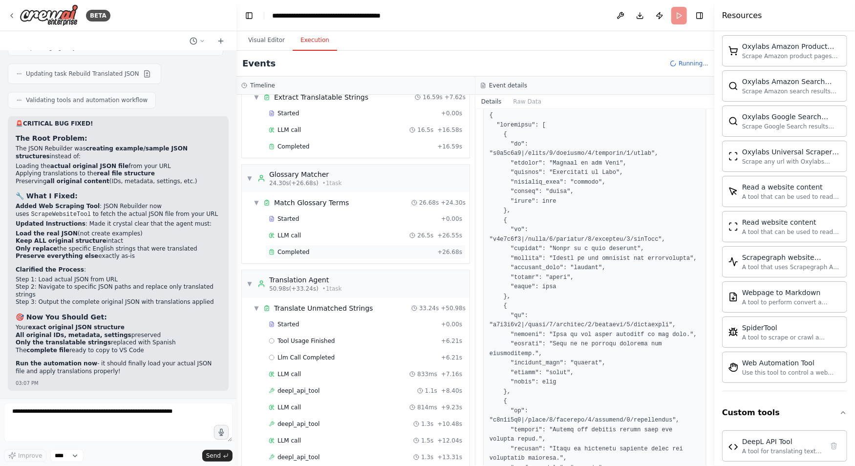
click at [303, 248] on span "Completed" at bounding box center [293, 252] width 32 height 8
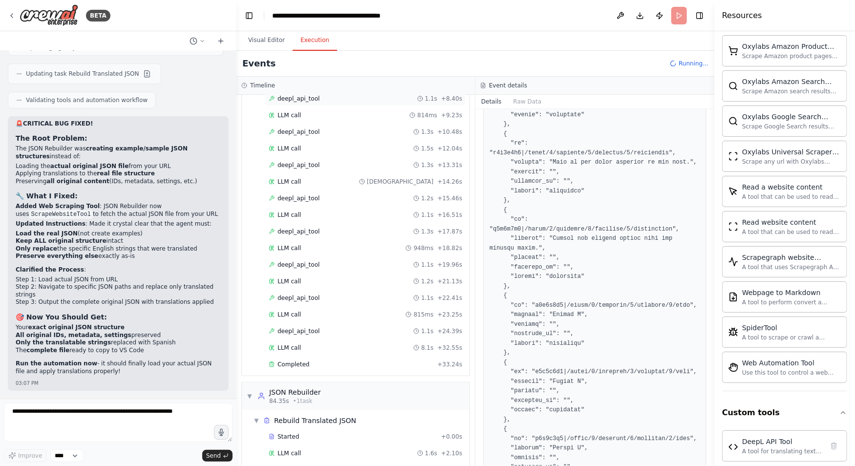
scroll to position [369, 0]
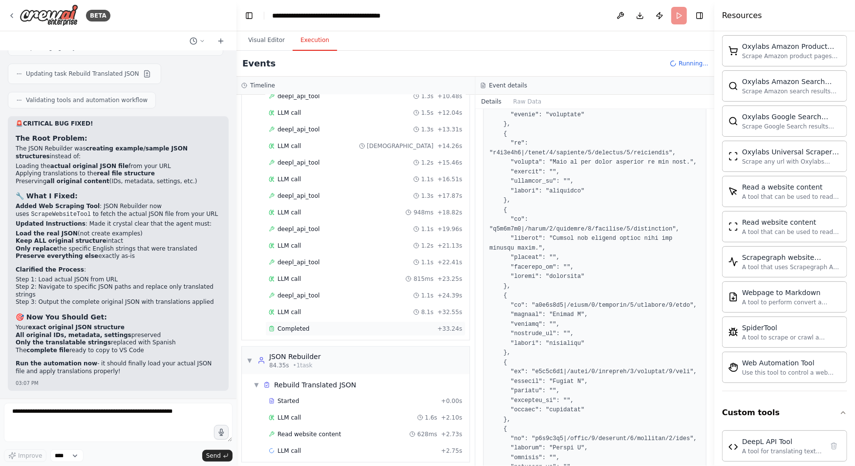
click at [332, 325] on div "Completed" at bounding box center [351, 329] width 165 height 8
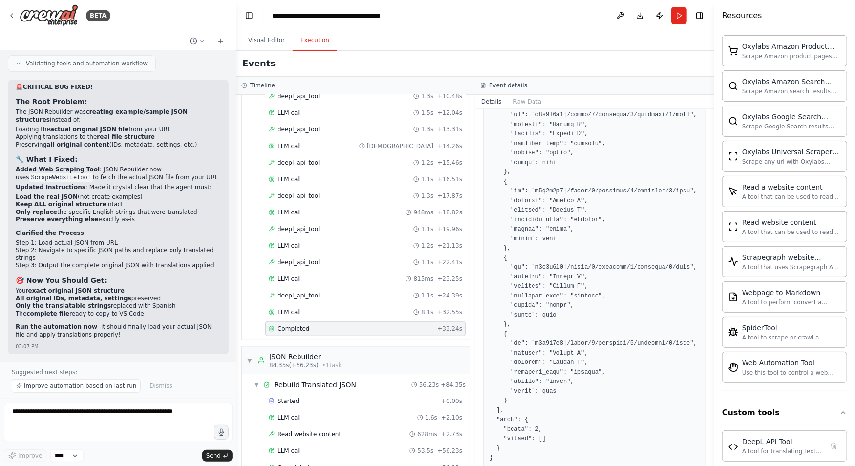
scroll to position [385, 0]
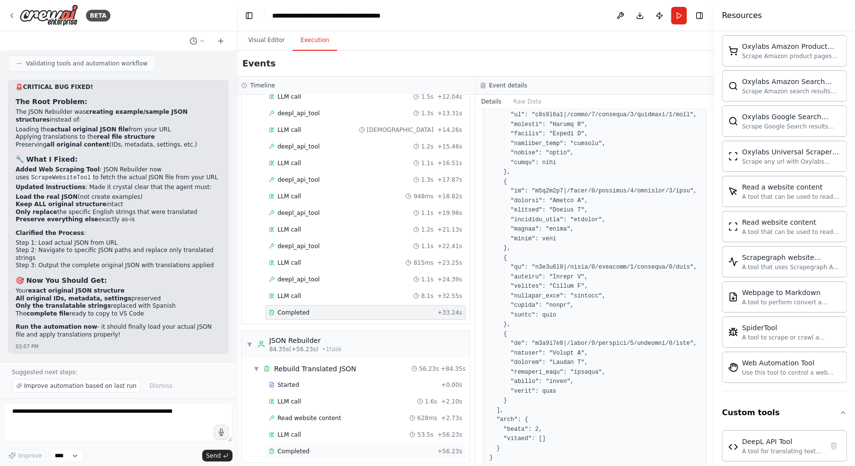
click at [331, 447] on div "Completed" at bounding box center [351, 451] width 165 height 8
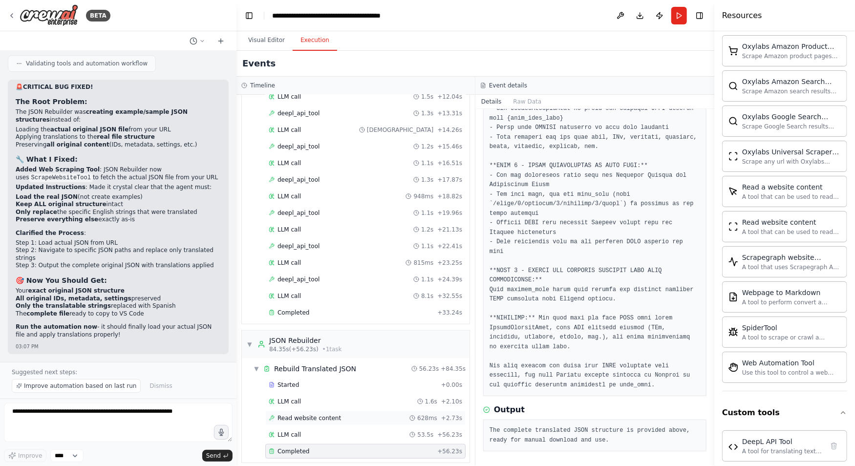
click at [376, 414] on div "Read website content 628ms + 2.73s" at bounding box center [365, 418] width 193 height 8
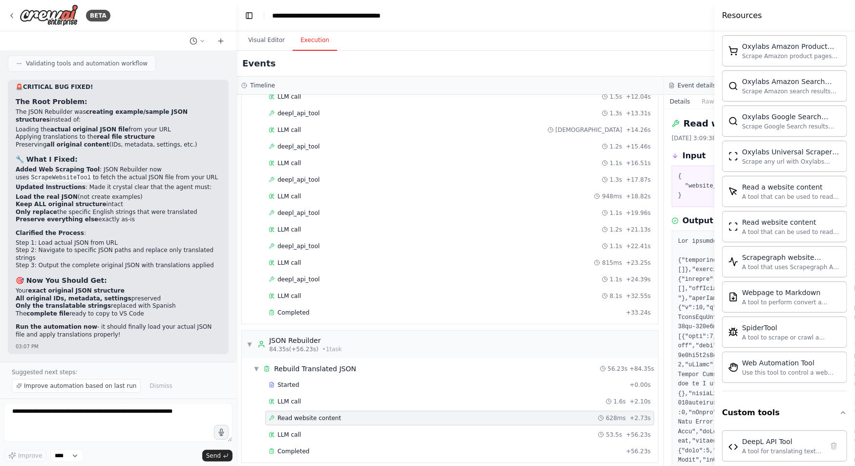
click at [657, 300] on div "Started + 0.00s Tool Usage Finished + 6.21s Llm Call Completed + 6.21s LLM call…" at bounding box center [454, 147] width 408 height 349
drag, startPoint x: 660, startPoint y: 299, endPoint x: 378, endPoint y: 279, distance: 283.5
click at [377, 280] on div "▼ JSON Extractor 7.62s (+16.59s) • 1 task ▼ Extract Translatable Strings 16.59s…" at bounding box center [449, 280] width 427 height 371
click at [301, 447] on span "Completed" at bounding box center [293, 451] width 32 height 8
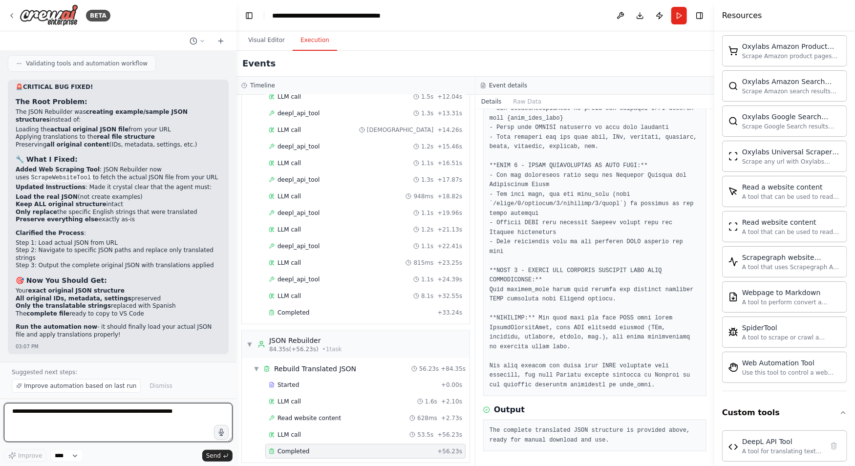
click at [124, 415] on textarea at bounding box center [118, 422] width 229 height 39
type textarea "**********"
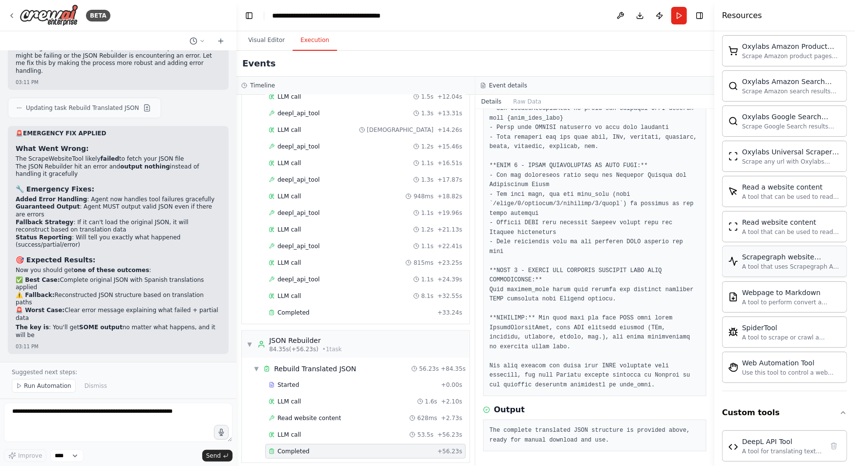
scroll to position [56771, 0]
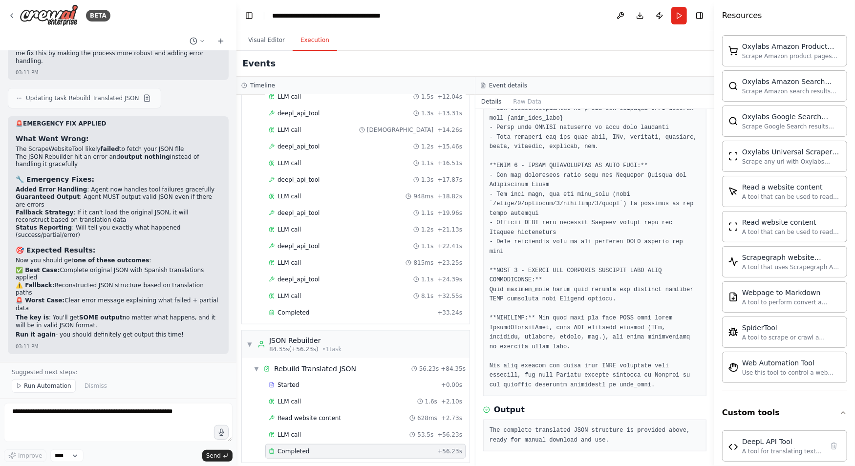
click at [46, 388] on span "Run Automation" at bounding box center [47, 386] width 47 height 8
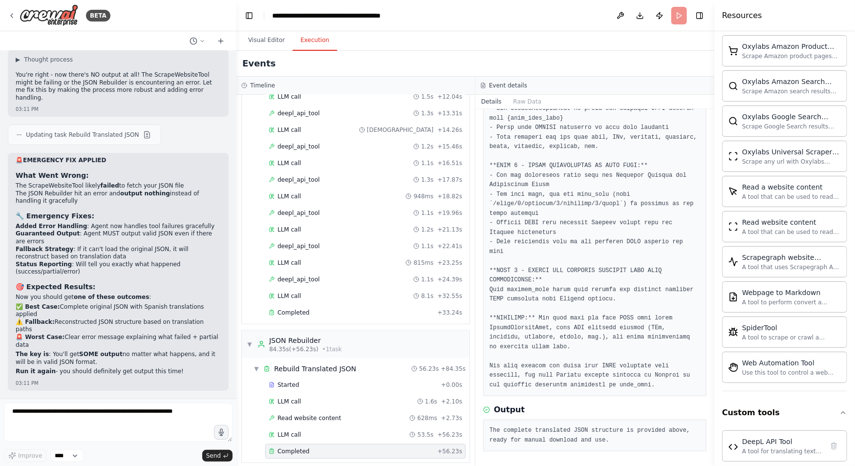
scroll to position [56735, 0]
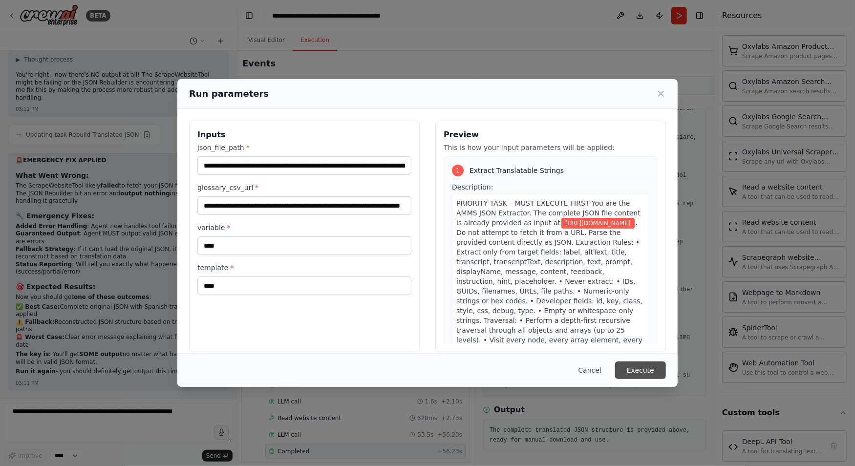
click at [638, 374] on button "Execute" at bounding box center [640, 370] width 51 height 18
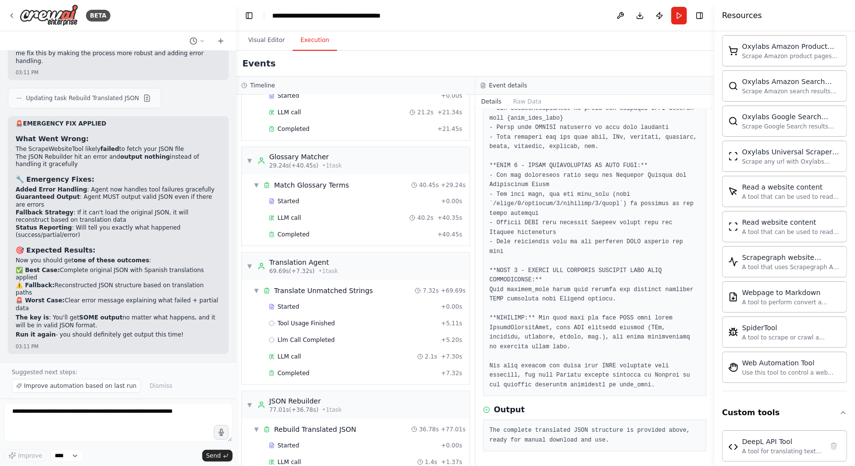
scroll to position [123, 0]
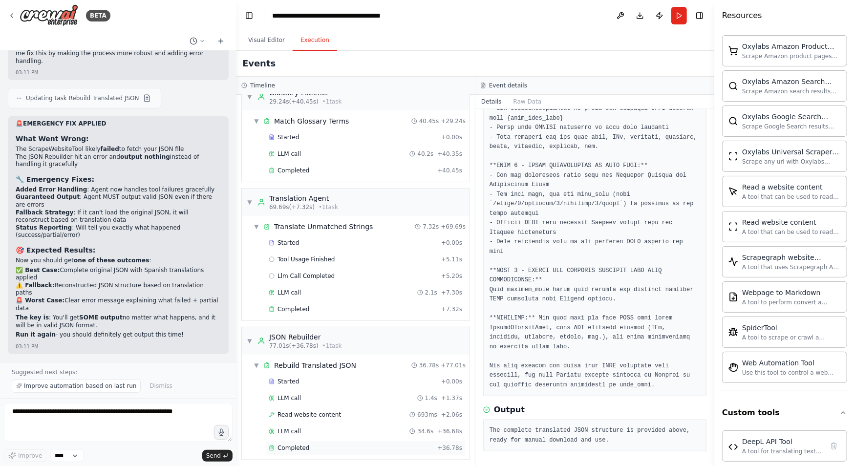
click at [305, 444] on span "Completed" at bounding box center [293, 448] width 32 height 8
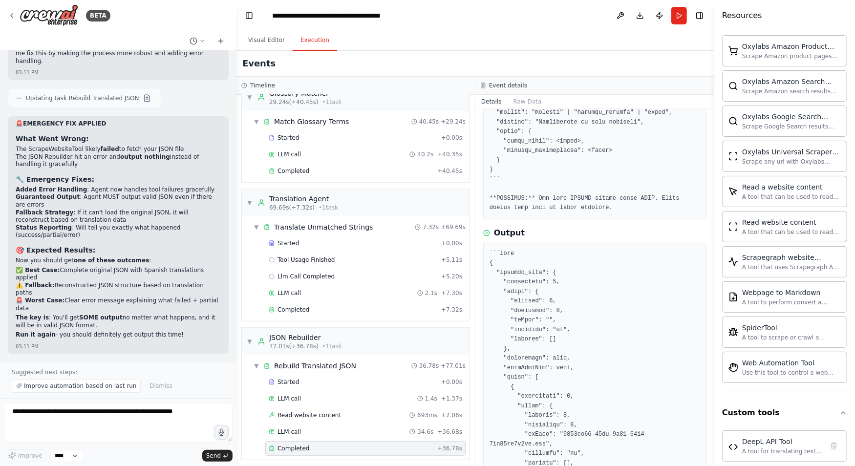
scroll to position [338, 0]
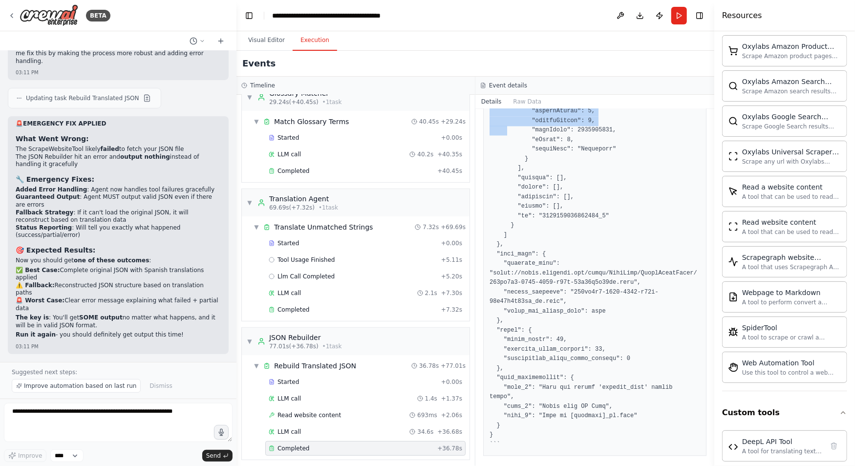
scroll to position [3337, 0]
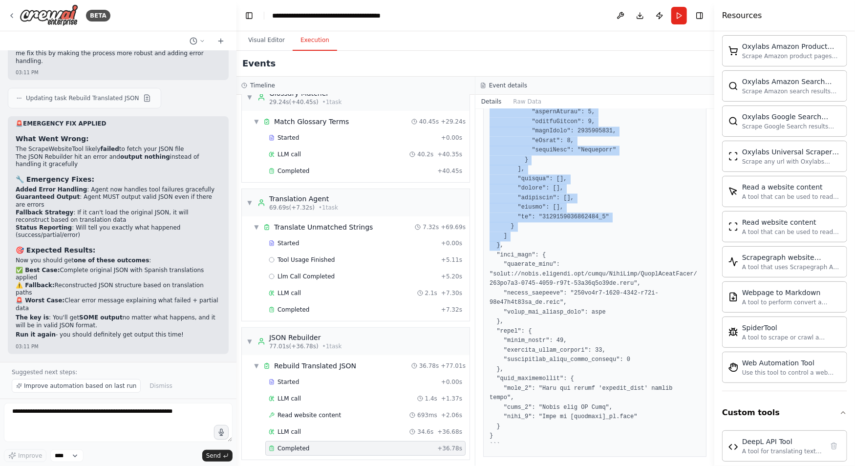
drag, startPoint x: 502, startPoint y: 281, endPoint x: 500, endPoint y: 244, distance: 36.7
copy pre "{ "loremip_dolo": { "sitametcon": 0, "adipi": { "elitsed": 1, "doeiusmod": 4, "…"
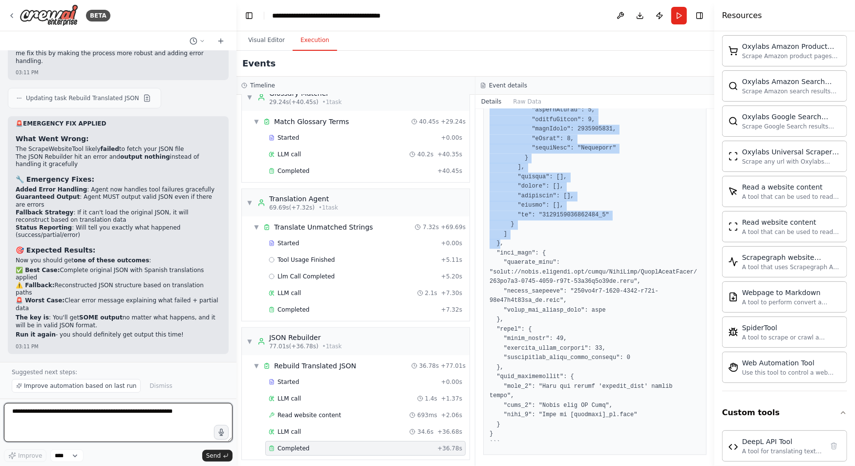
click at [63, 422] on textarea at bounding box center [118, 422] width 229 height 39
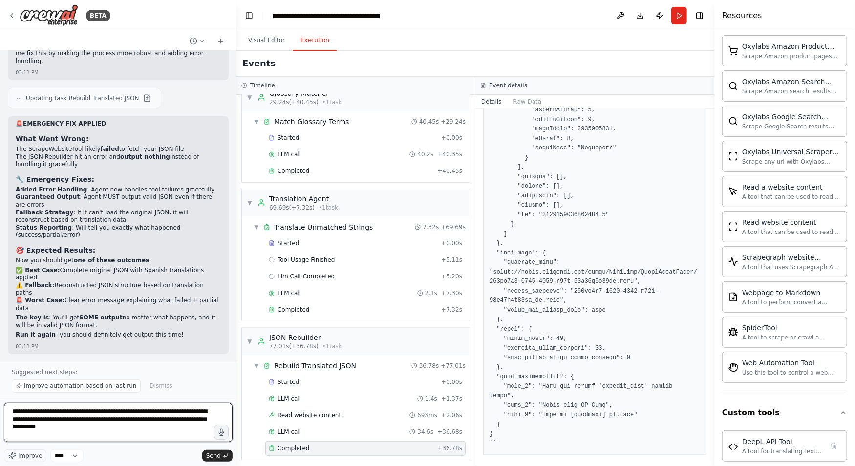
type textarea "**********"
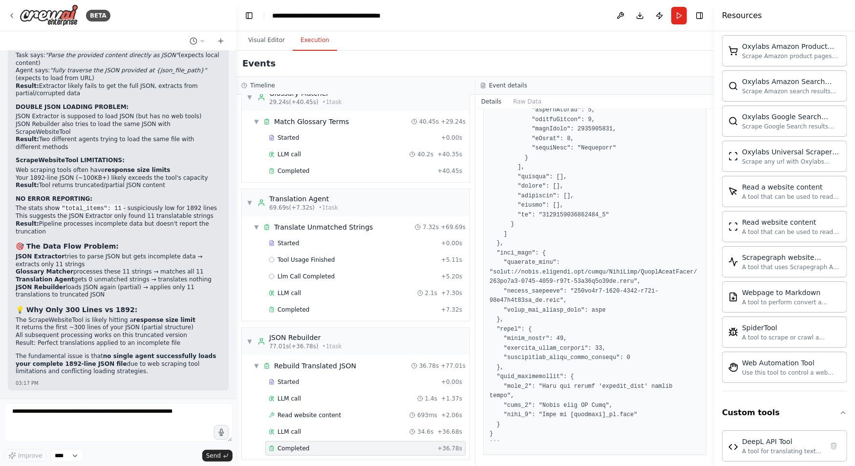
scroll to position [57261, 0]
click at [639, 16] on button "Download" at bounding box center [640, 16] width 16 height 18
